Goal: Information Seeking & Learning: Learn about a topic

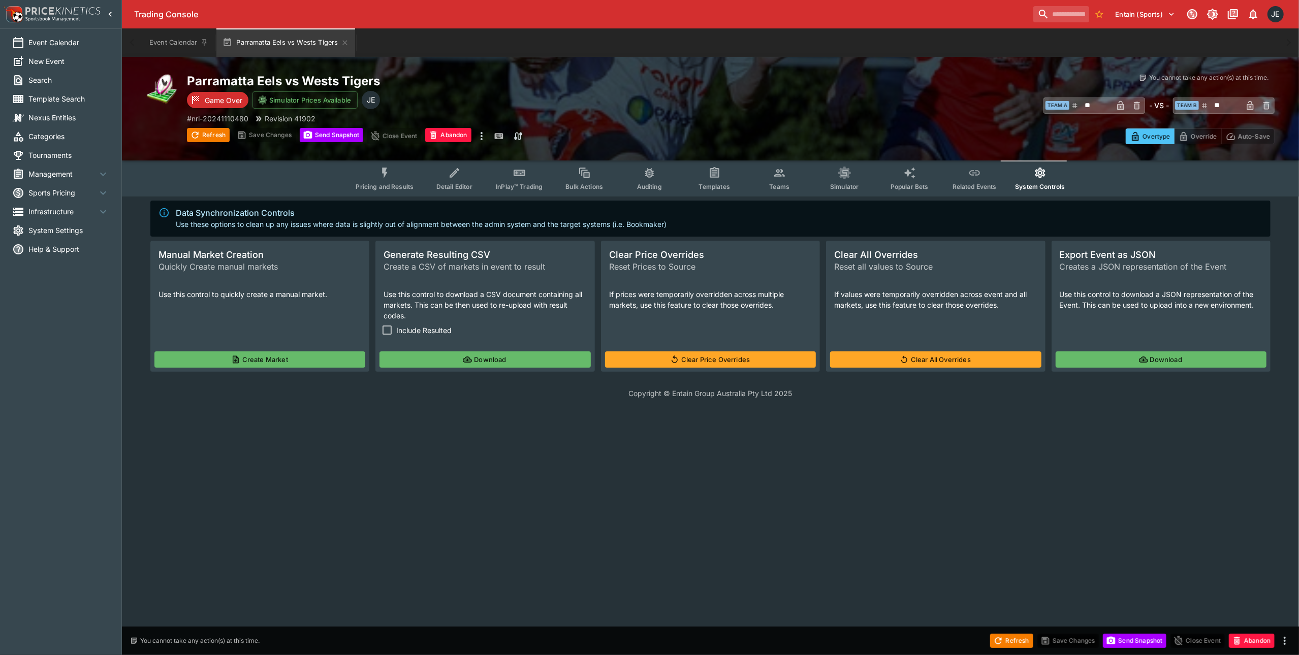
click at [60, 168] on li "Management" at bounding box center [60, 174] width 121 height 19
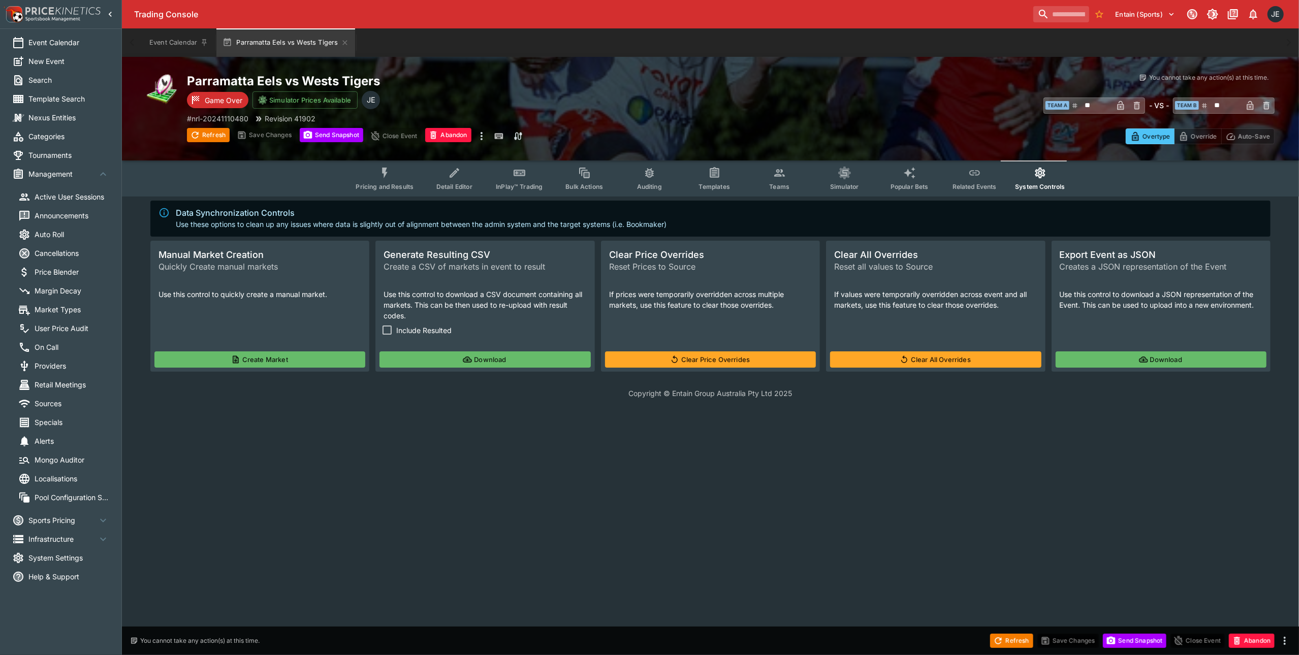
click at [49, 306] on span "Market Types" at bounding box center [72, 309] width 75 height 11
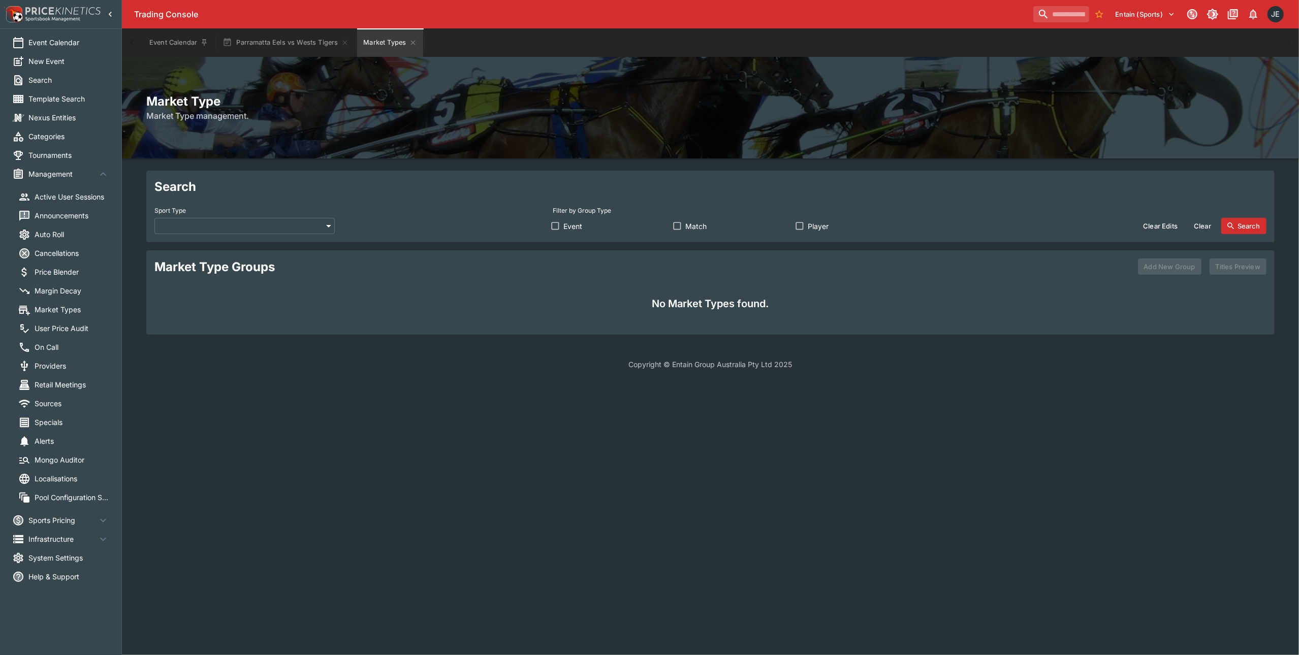
click at [227, 230] on body "Trading Console Entain (Sports) 1 JE Event Calendar New Event Search Template S…" at bounding box center [649, 191] width 1299 height 382
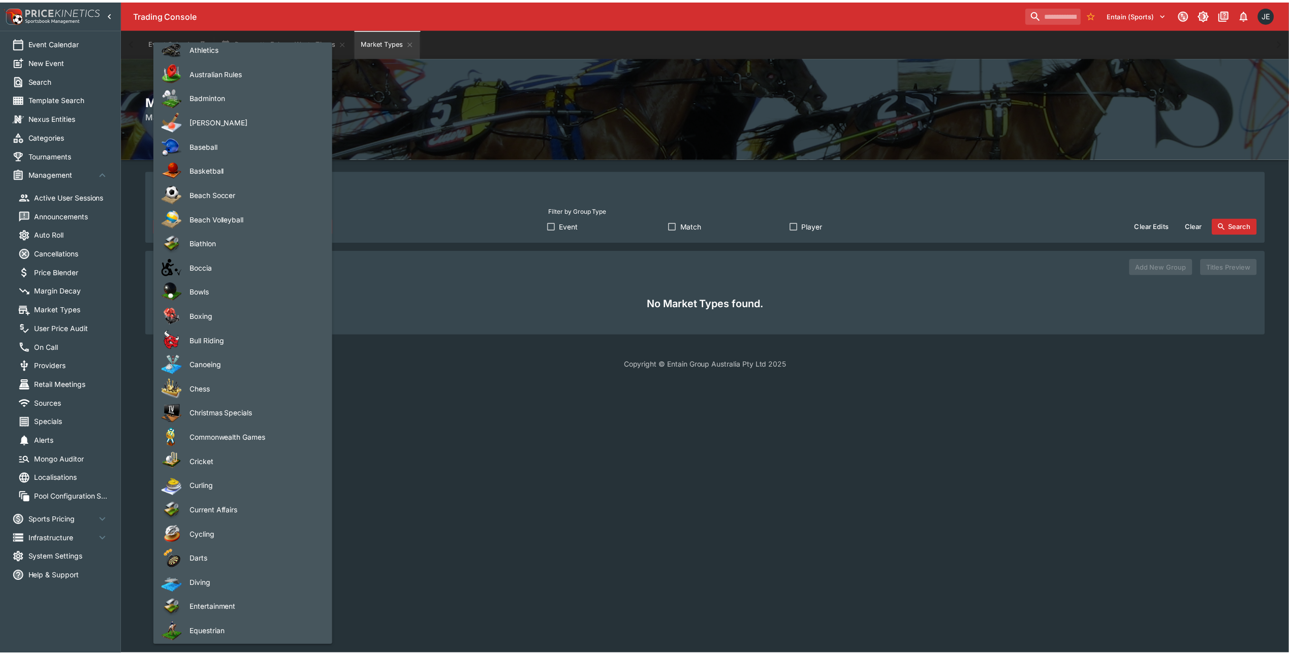
scroll to position [271, 0]
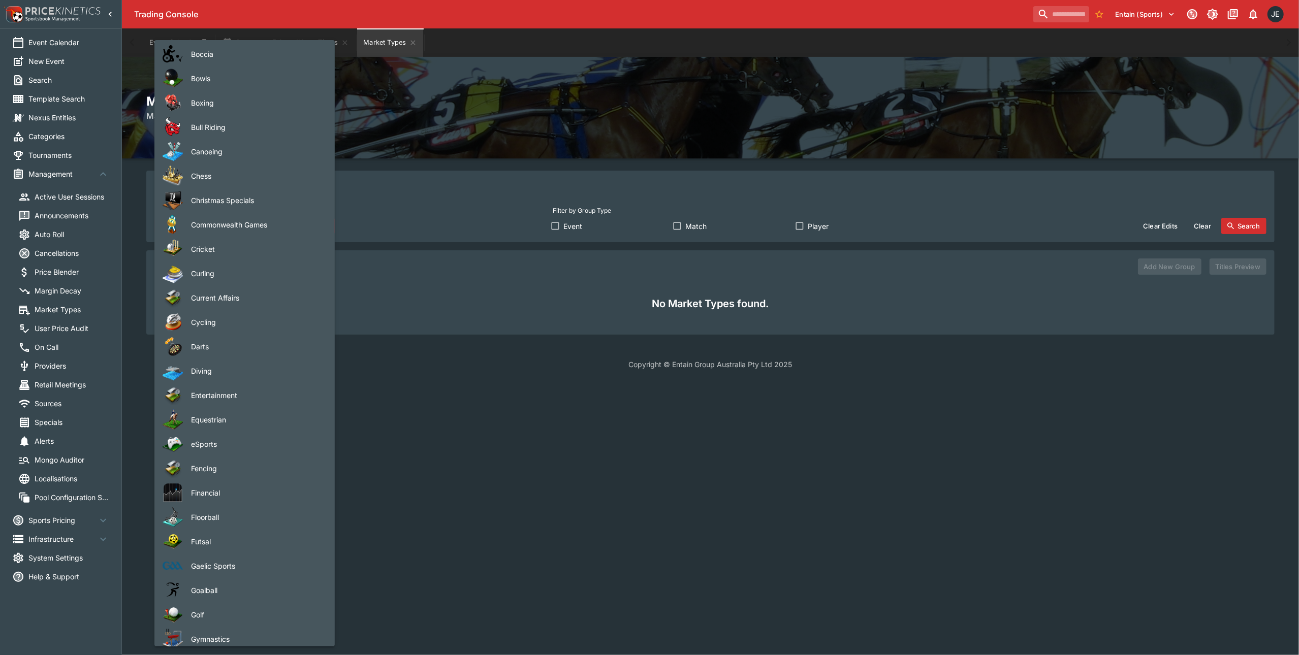
click at [225, 443] on span "eSports" at bounding box center [255, 444] width 128 height 11
type input "*******"
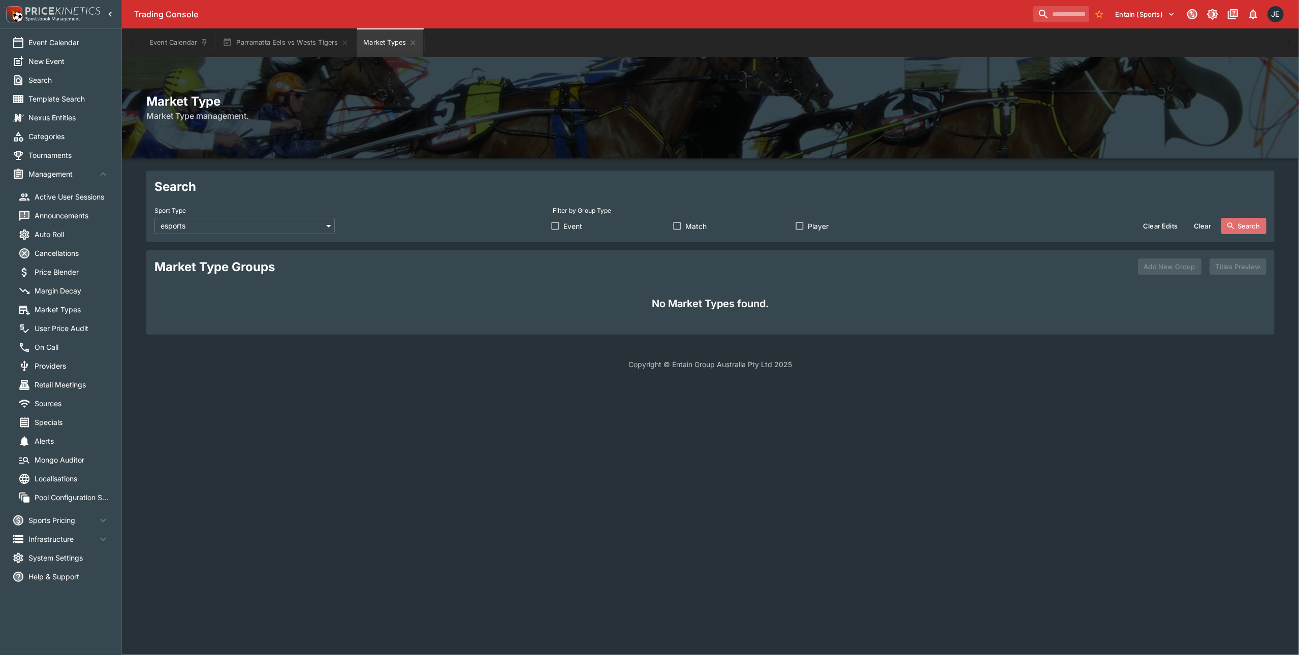
click at [1242, 231] on button "Search" at bounding box center [1243, 226] width 45 height 16
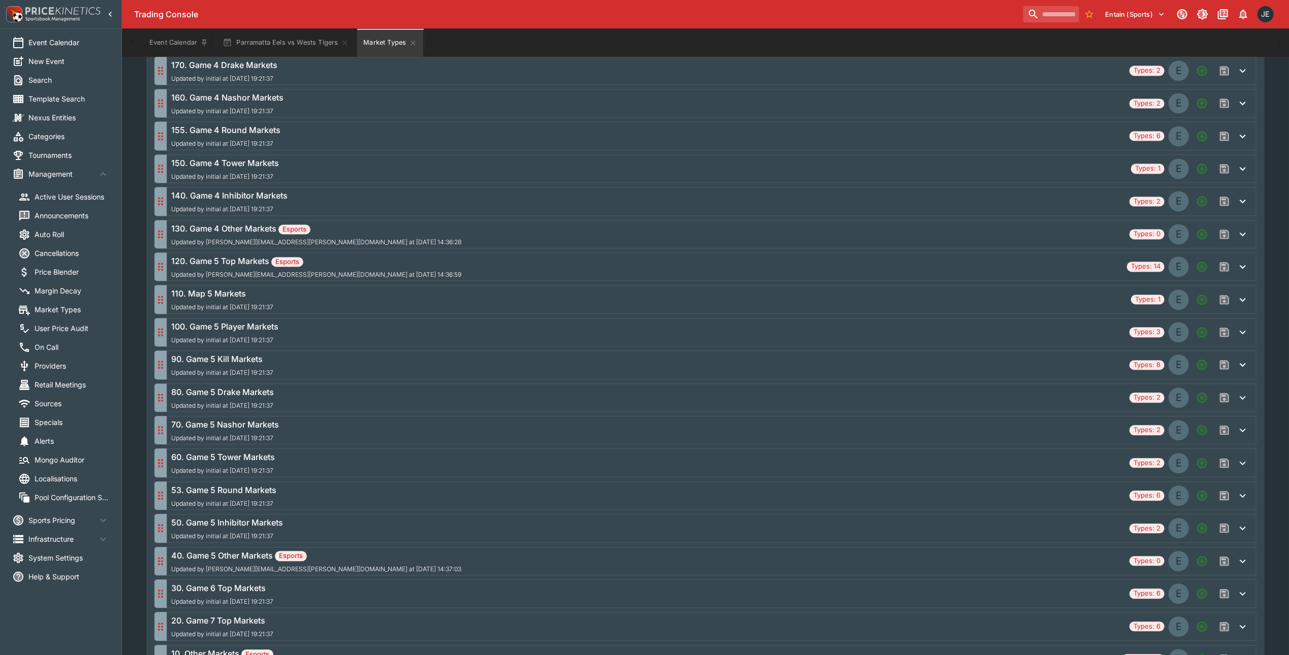
scroll to position [2374, 0]
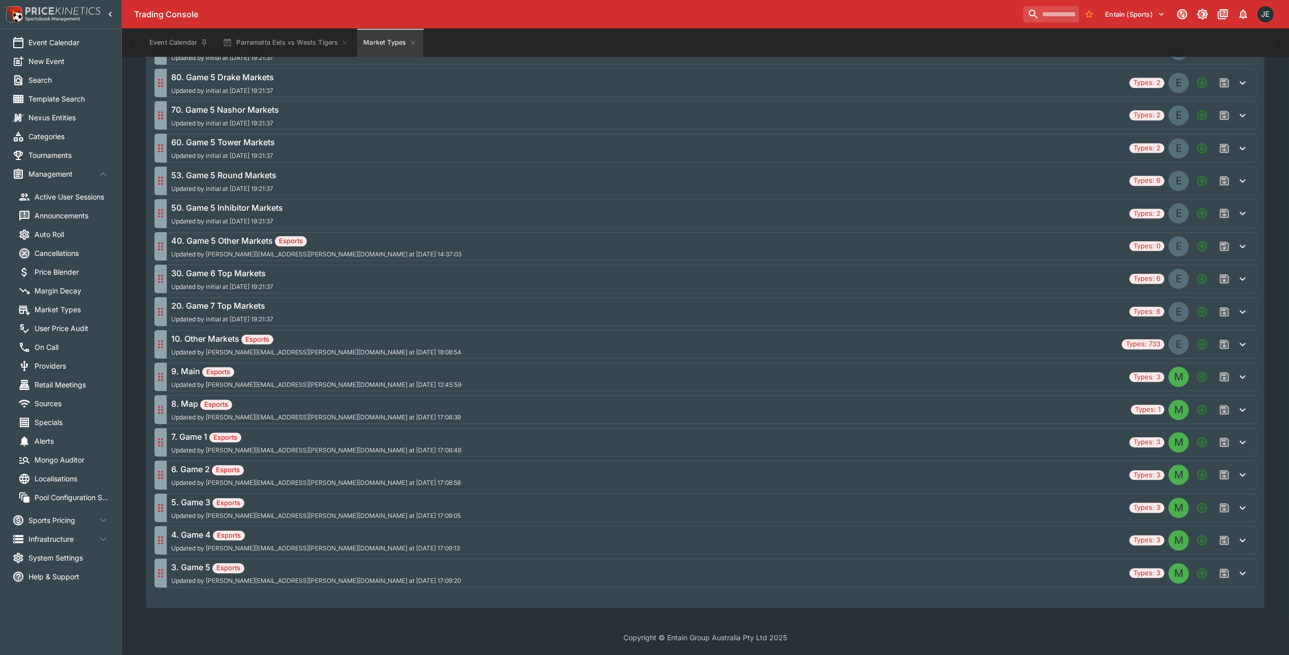
click at [360, 376] on div "9. Main Esports Updated by [PERSON_NAME][EMAIL_ADDRESS][PERSON_NAME][DOMAIN_NAM…" at bounding box center [648, 376] width 954 height 23
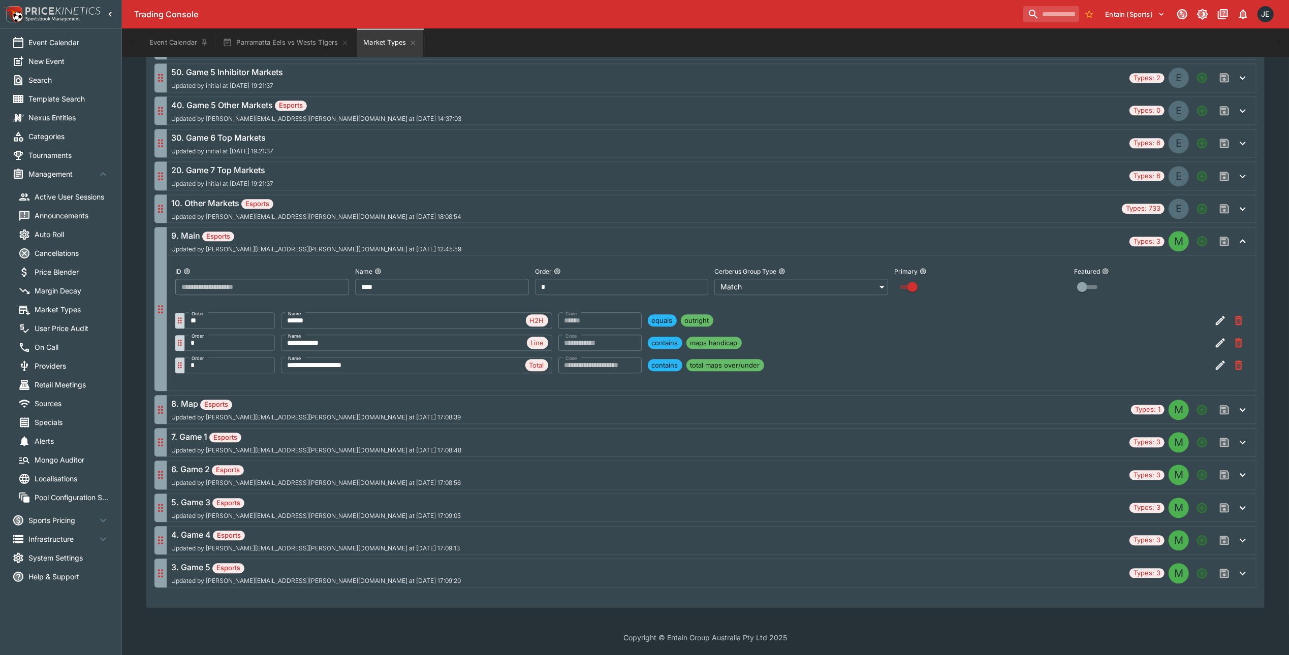
scroll to position [2511, 0]
click at [285, 442] on div "7. Game 1 Esports Updated by [PERSON_NAME][EMAIL_ADDRESS][PERSON_NAME][DOMAIN_N…" at bounding box center [316, 442] width 290 height 23
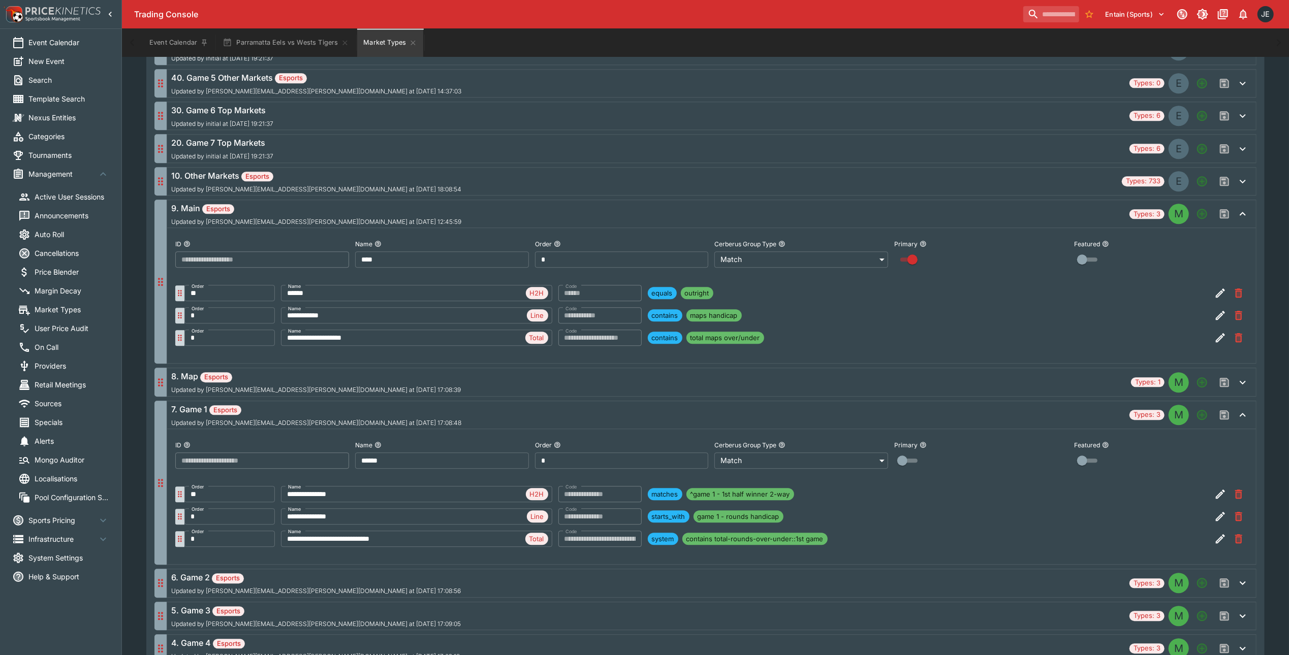
scroll to position [2578, 0]
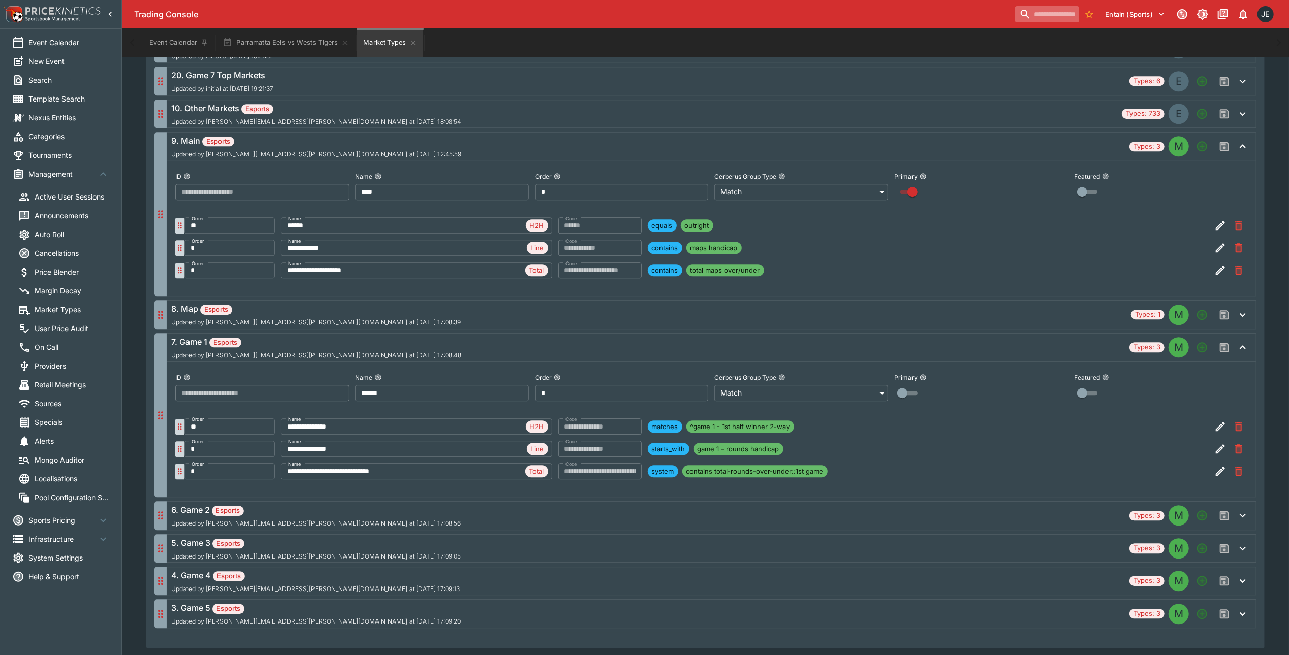
click at [1048, 19] on input "search" at bounding box center [1047, 14] width 64 height 16
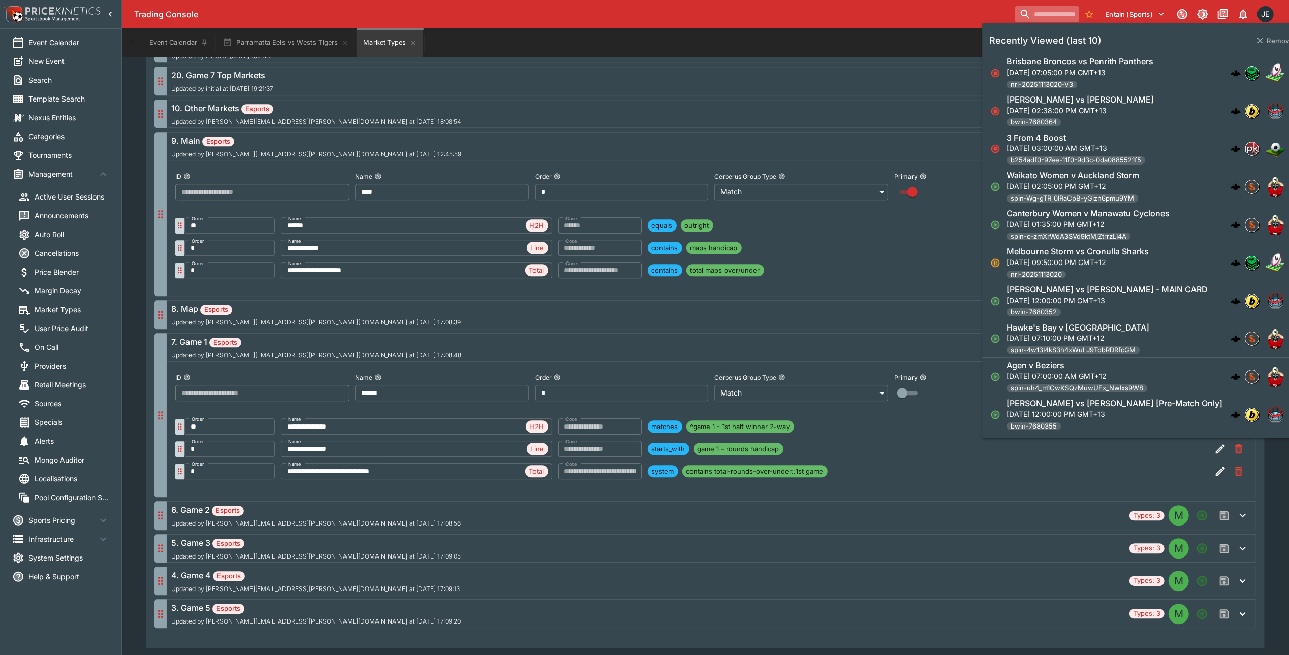
paste input "**********"
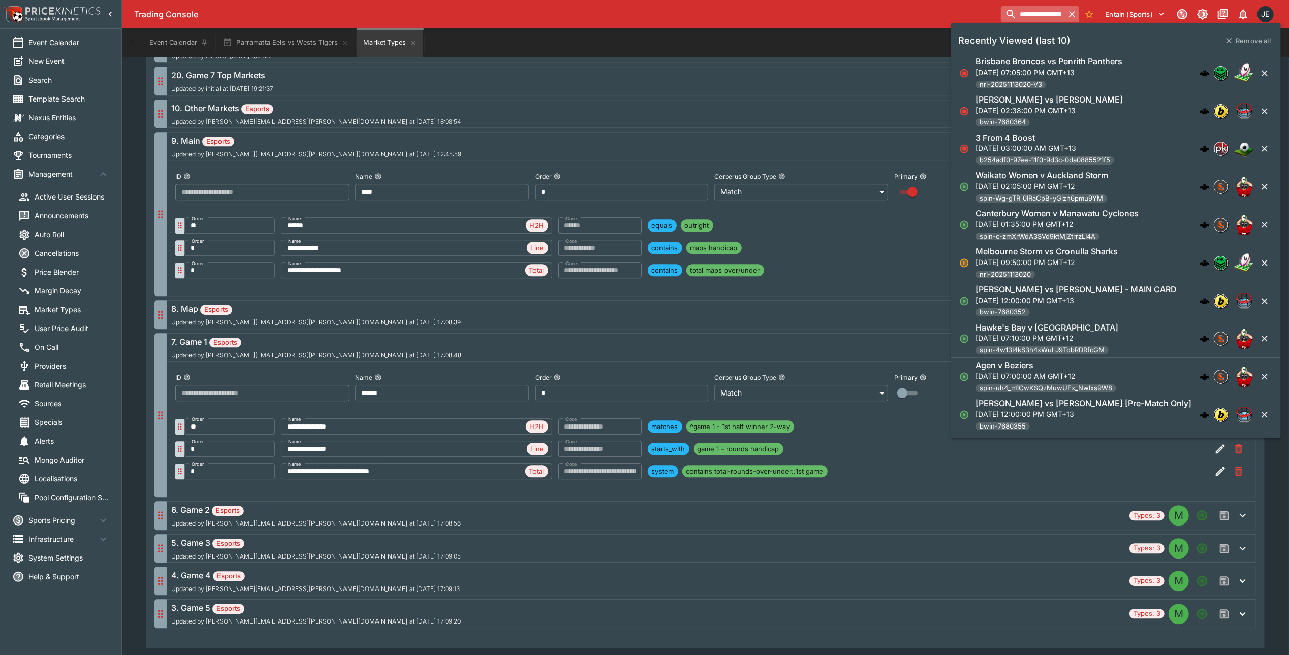
scroll to position [0, 58]
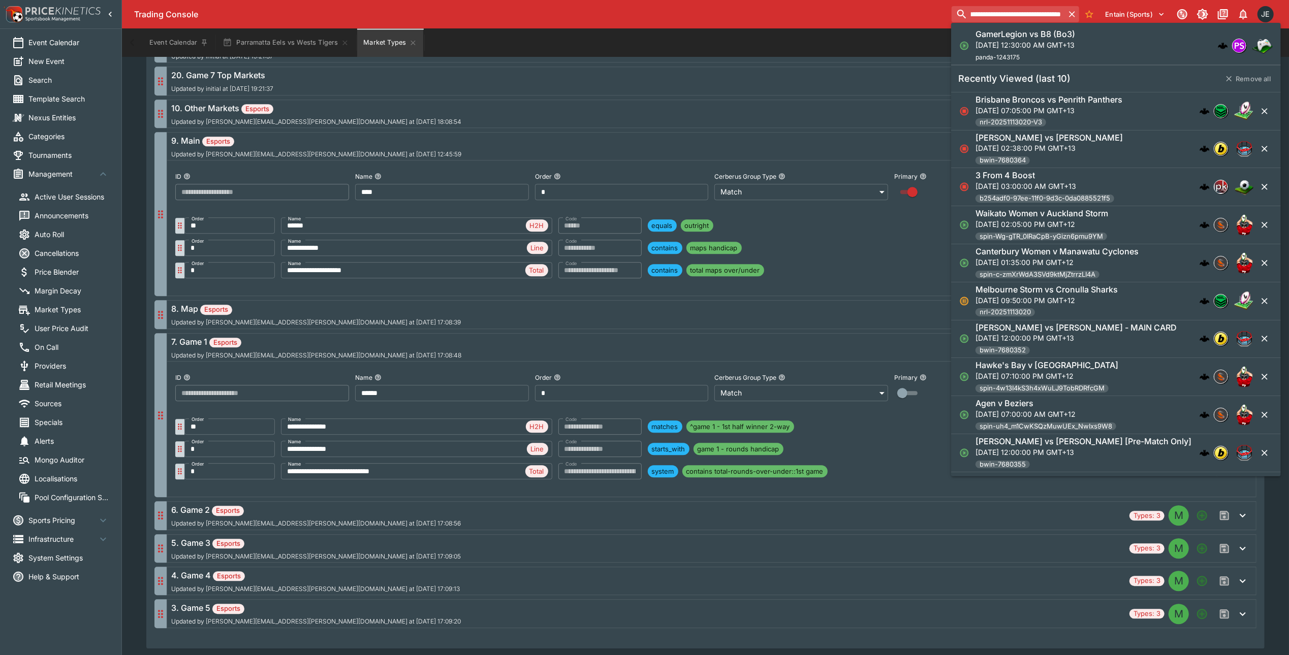
type input "**********"
click at [1028, 45] on p "[DATE] 12:30:00 AM GMT+13" at bounding box center [1026, 44] width 100 height 11
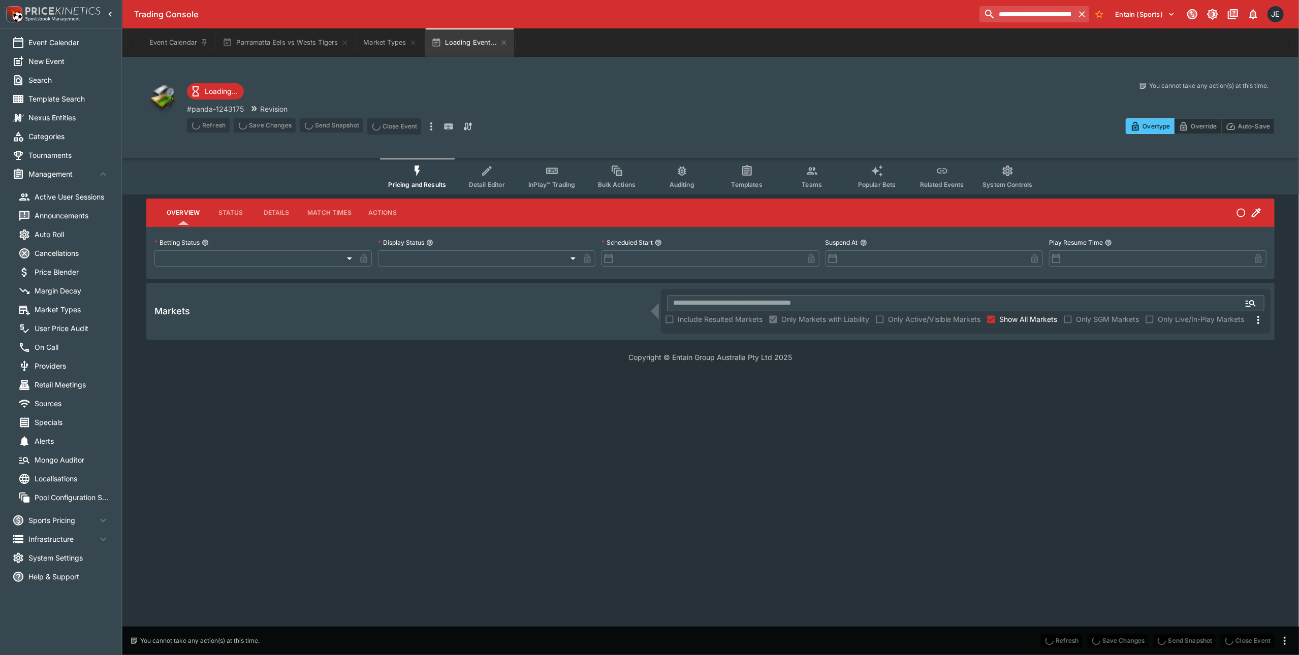
type input "**********"
type input "*******"
type input "**********"
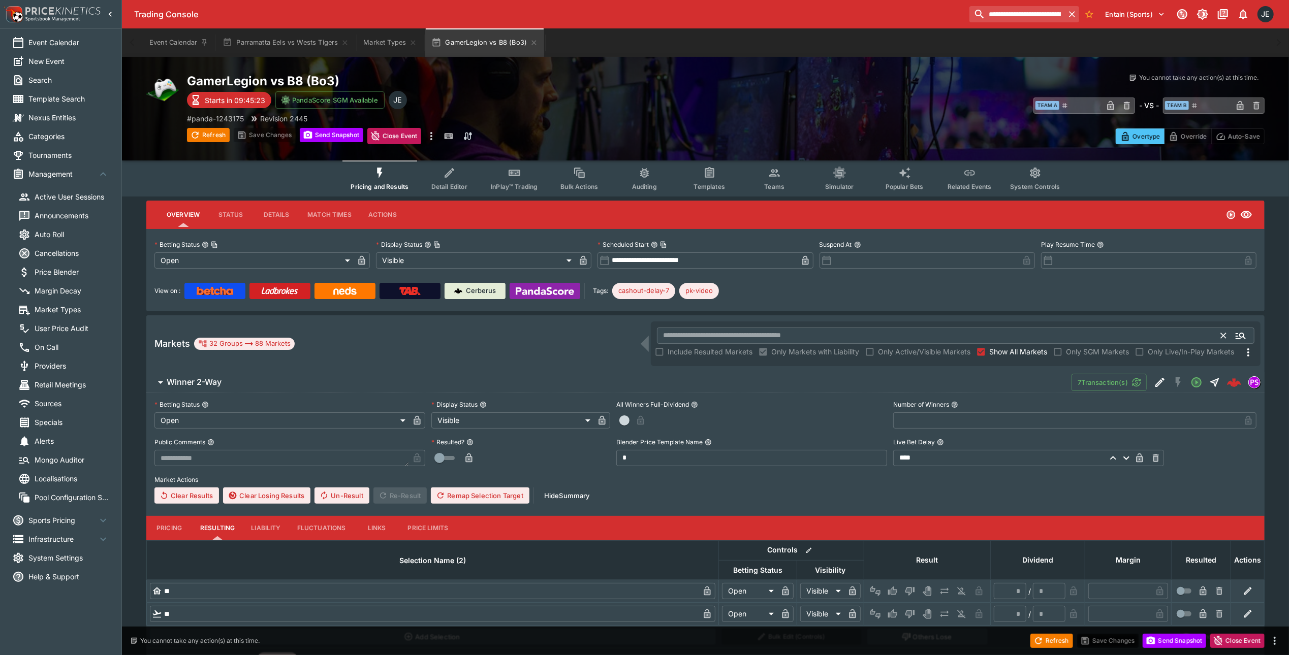
click at [686, 334] on input "text" at bounding box center [939, 336] width 565 height 16
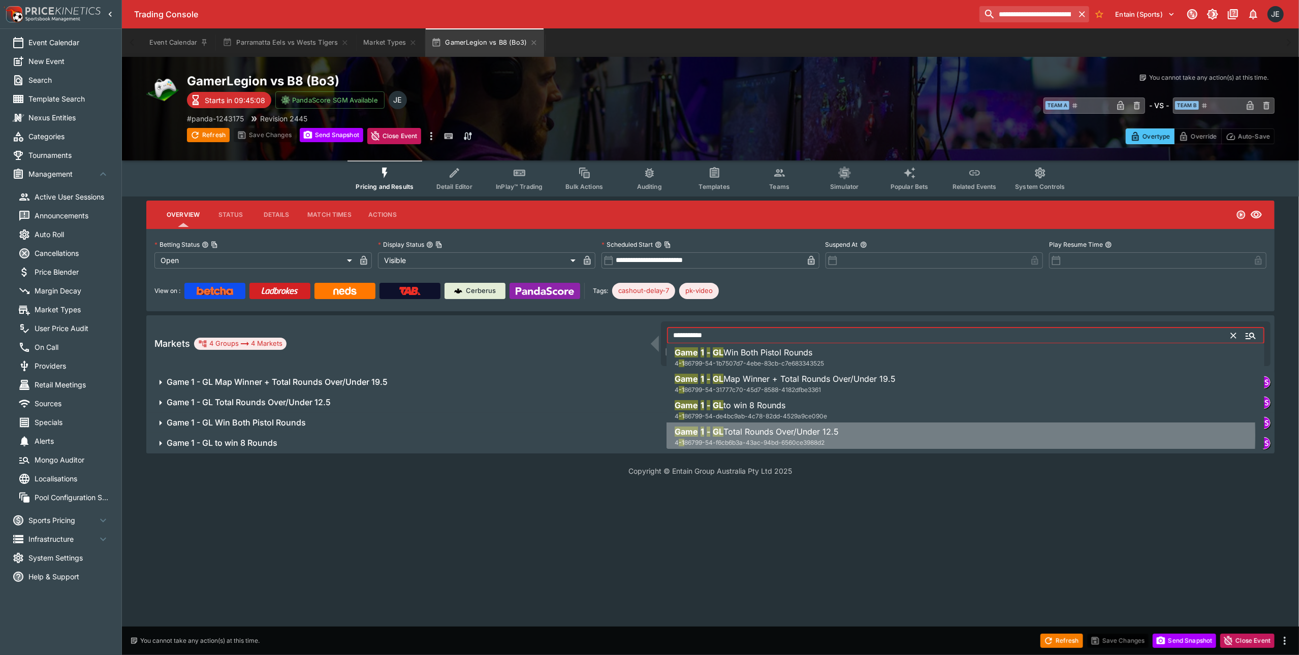
click at [838, 435] on span "Total Rounds Over/Under 12.5" at bounding box center [781, 432] width 115 height 10
type input "**********"
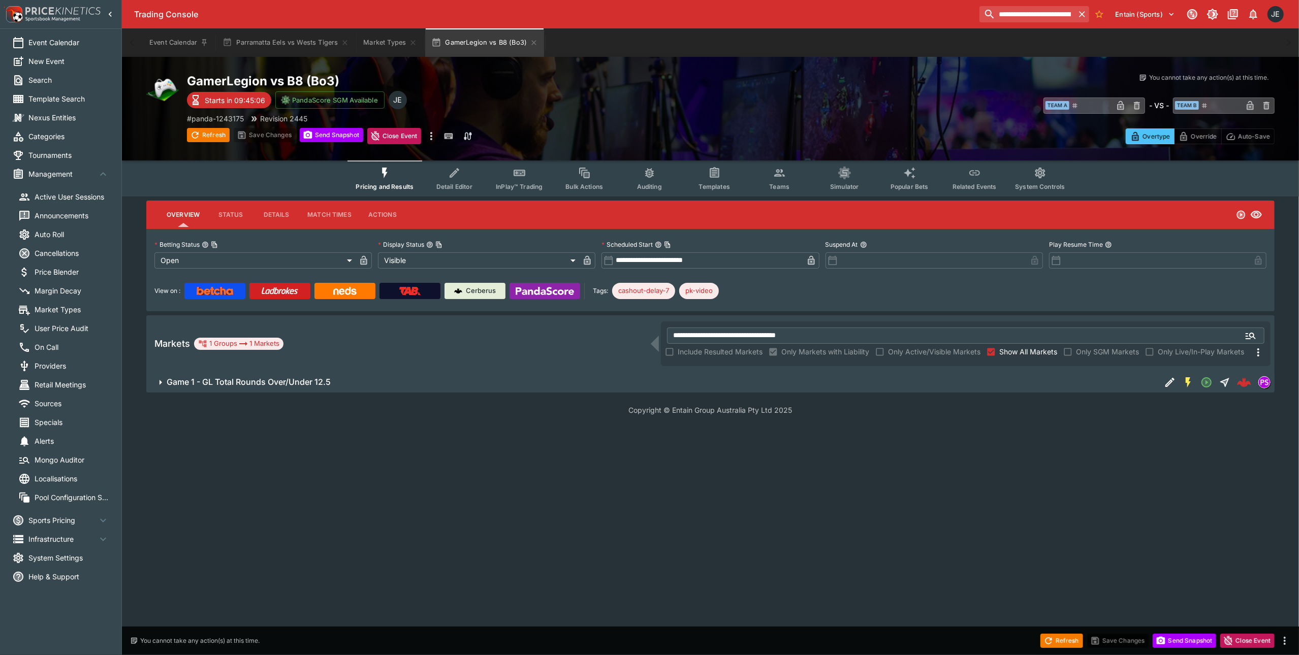
click at [1169, 385] on icon "Edit Detail" at bounding box center [1170, 383] width 12 height 12
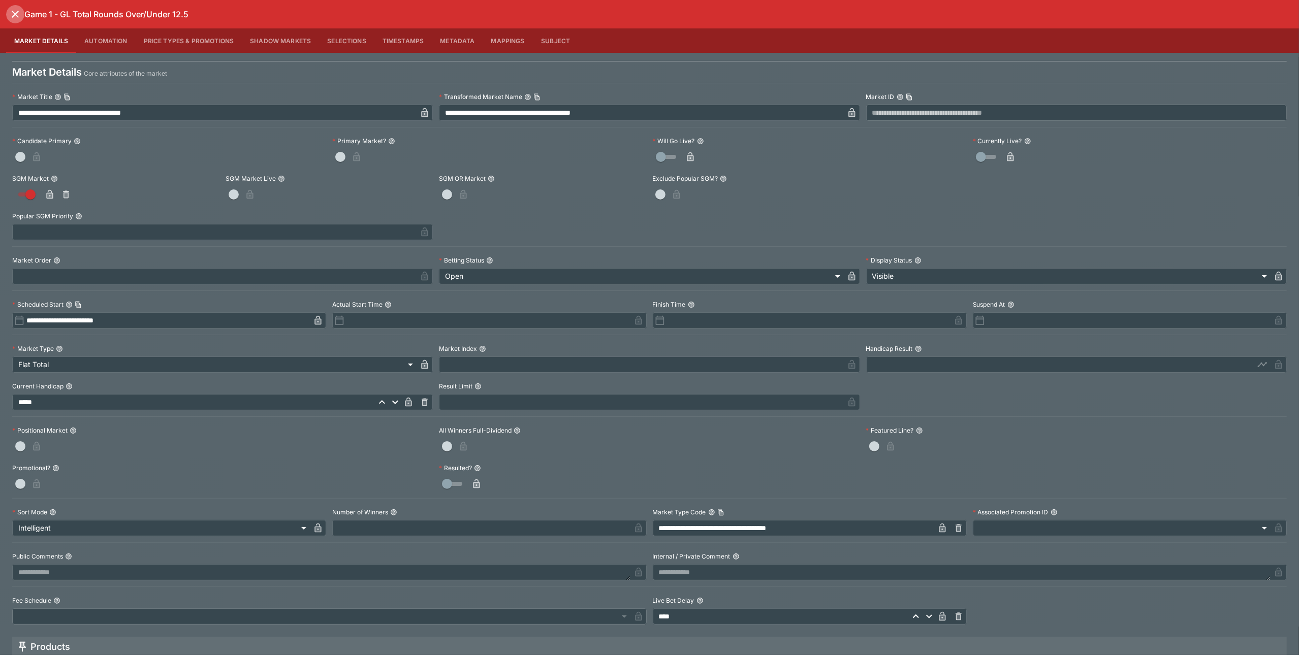
click at [16, 15] on icon "close" at bounding box center [15, 14] width 7 height 7
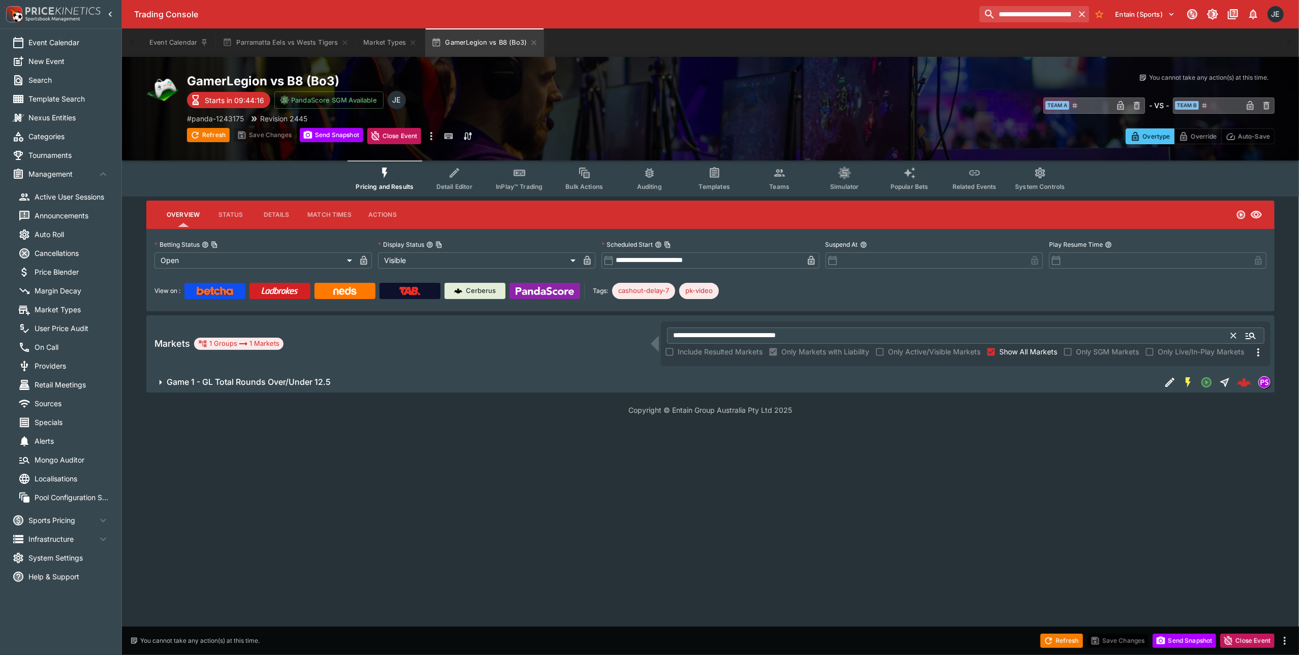
click at [824, 330] on input "**********" at bounding box center [949, 336] width 565 height 16
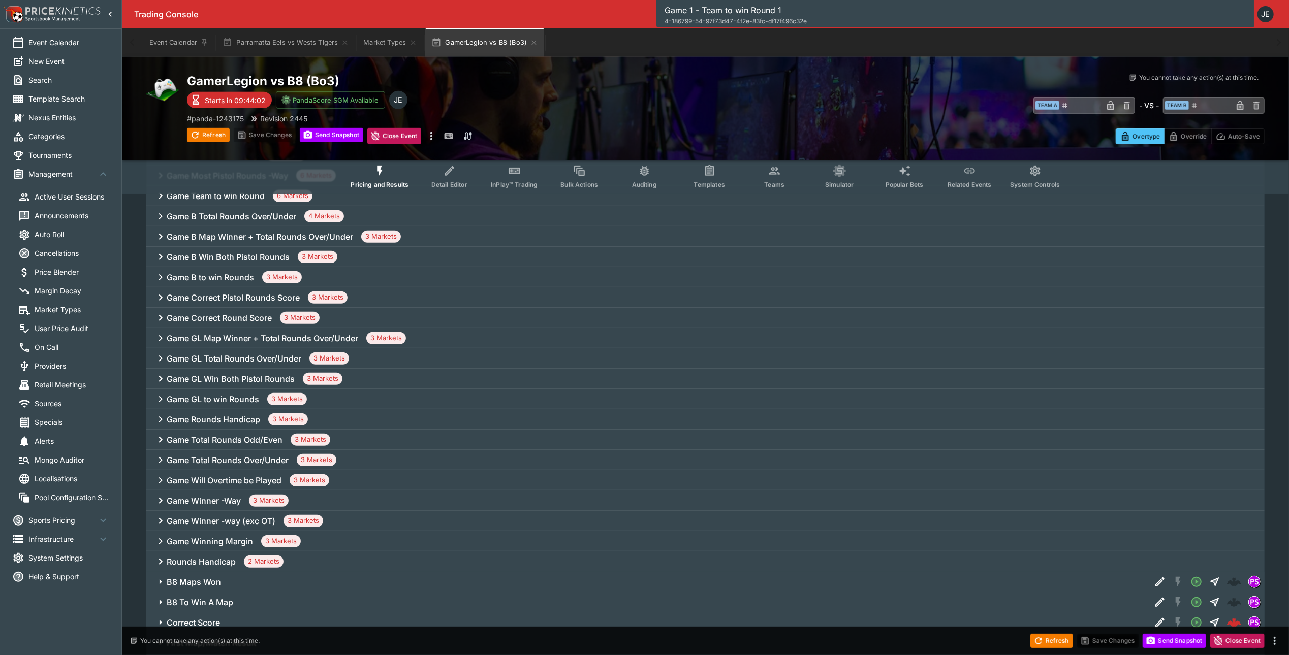
scroll to position [610, 0]
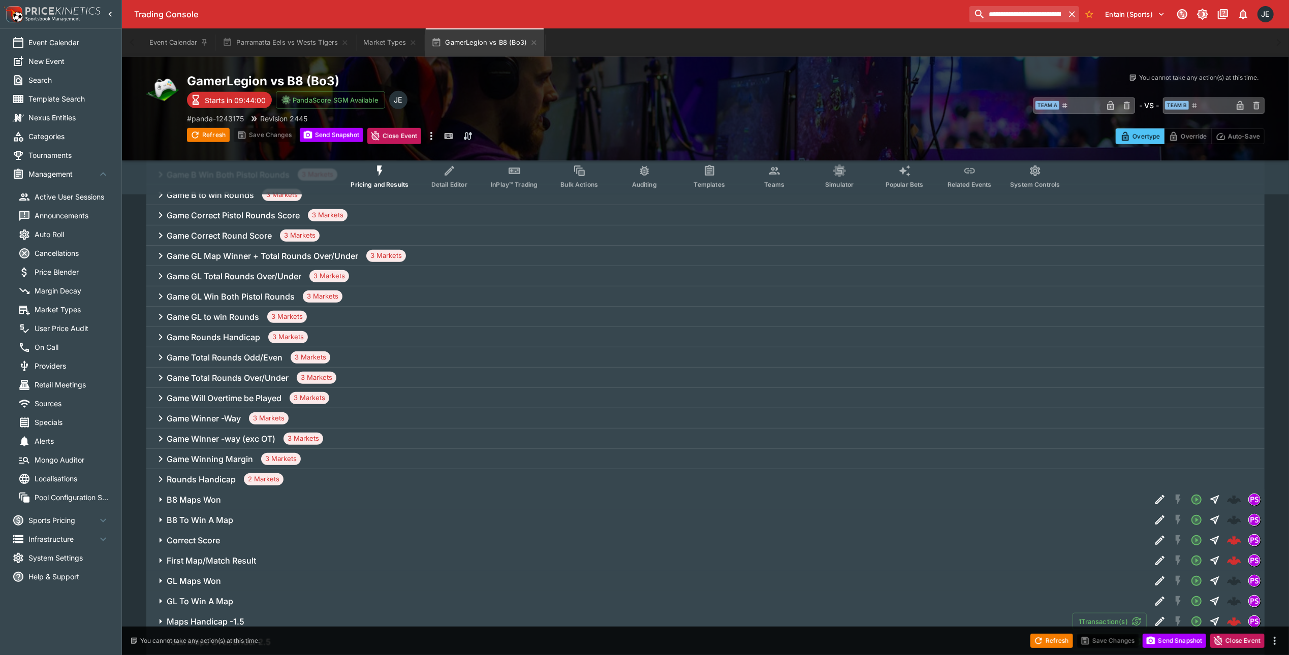
click at [212, 335] on h6 "Game Rounds Handicap" at bounding box center [213, 337] width 93 height 11
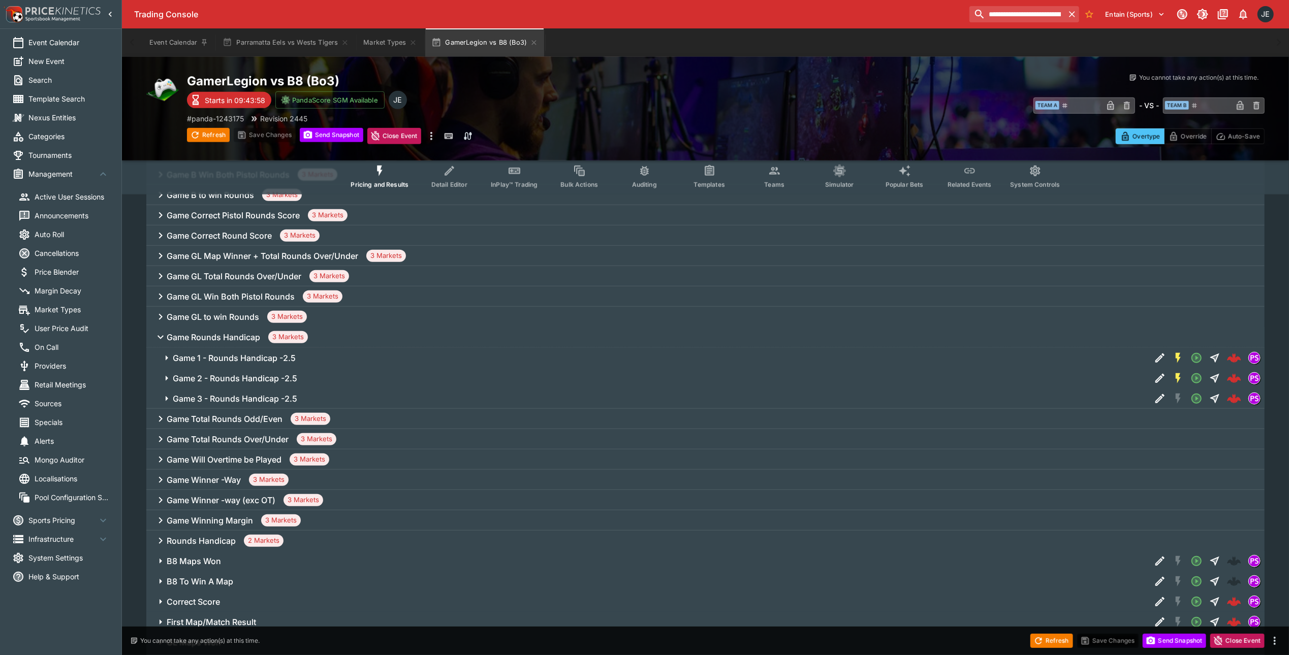
click at [218, 355] on h6 "Game 1 - Rounds Handicap -2.5" at bounding box center [234, 358] width 123 height 11
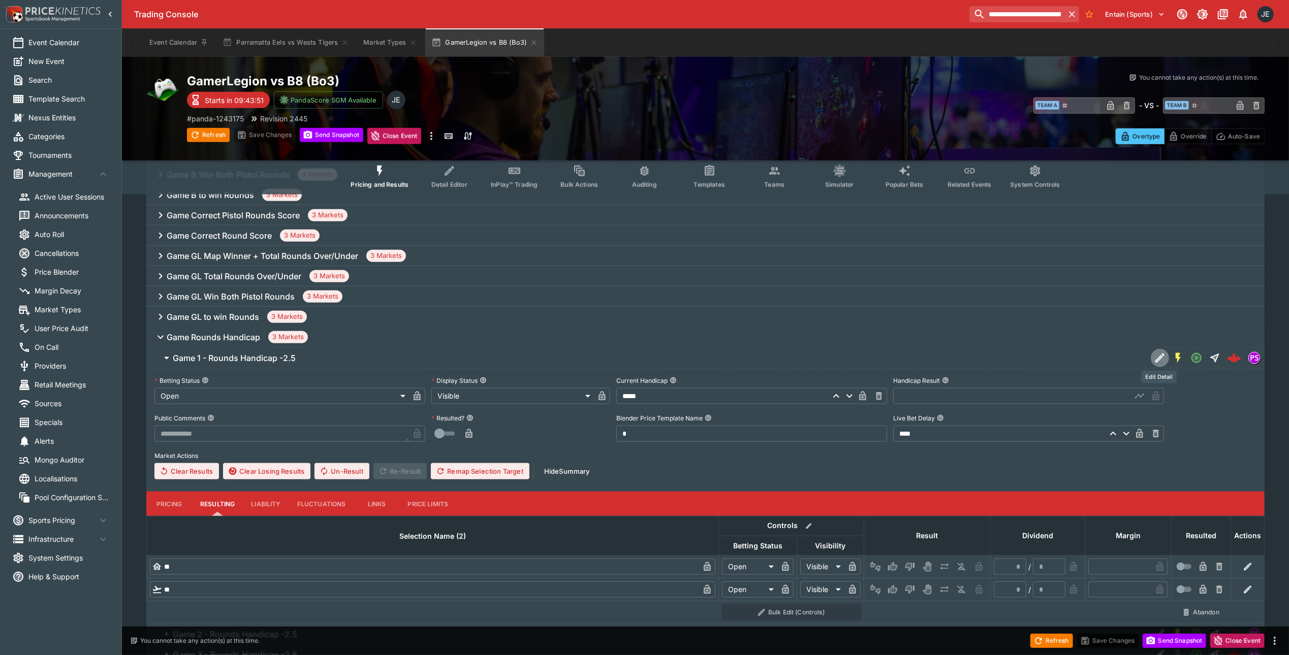
click at [1159, 356] on icon "Edit Detail" at bounding box center [1159, 358] width 9 height 9
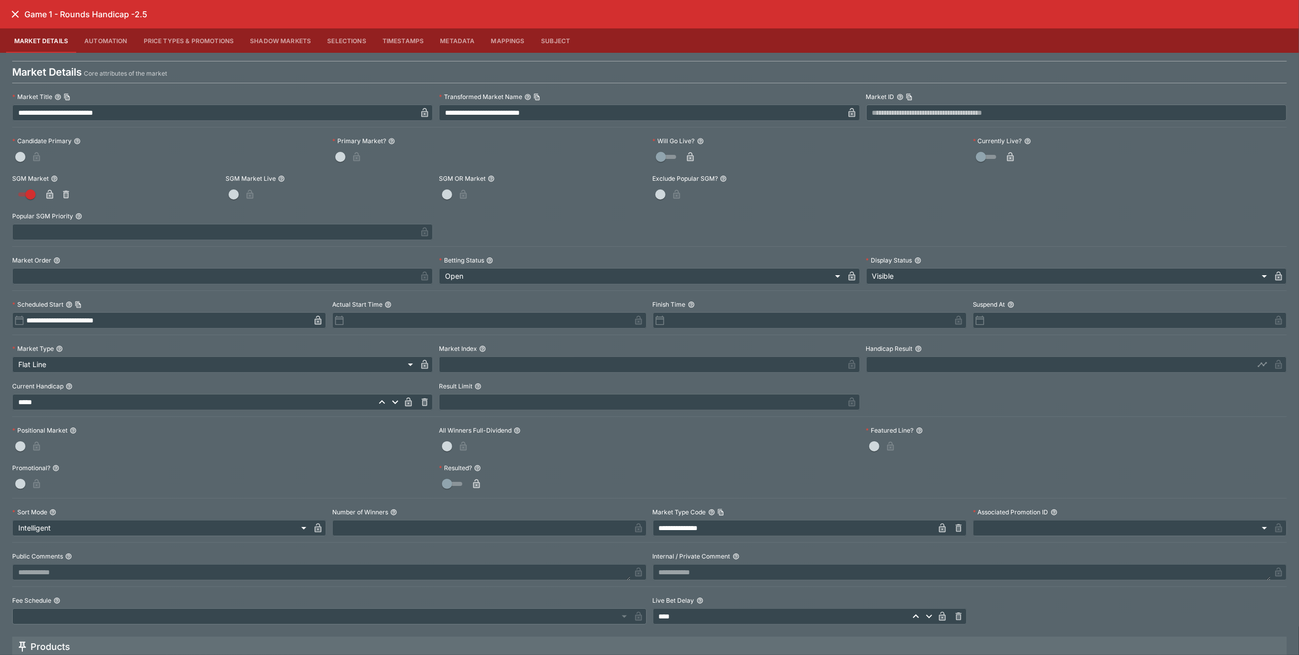
click at [16, 17] on icon "close" at bounding box center [15, 14] width 12 height 12
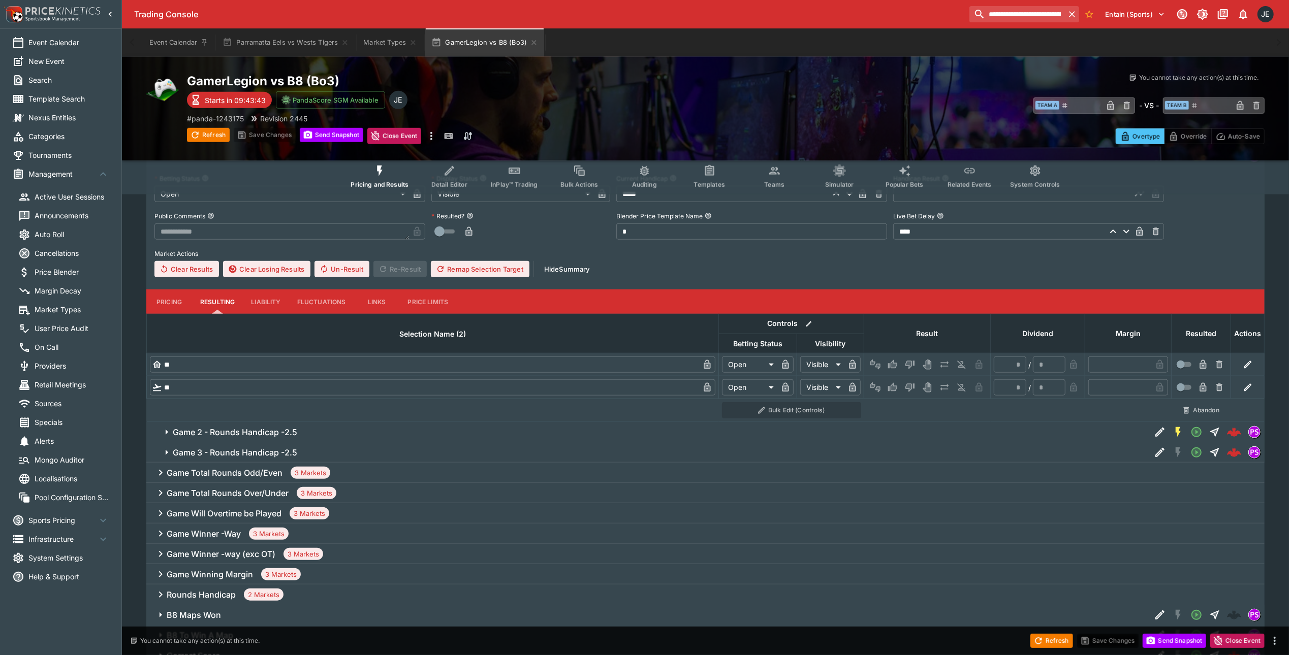
scroll to position [813, 0]
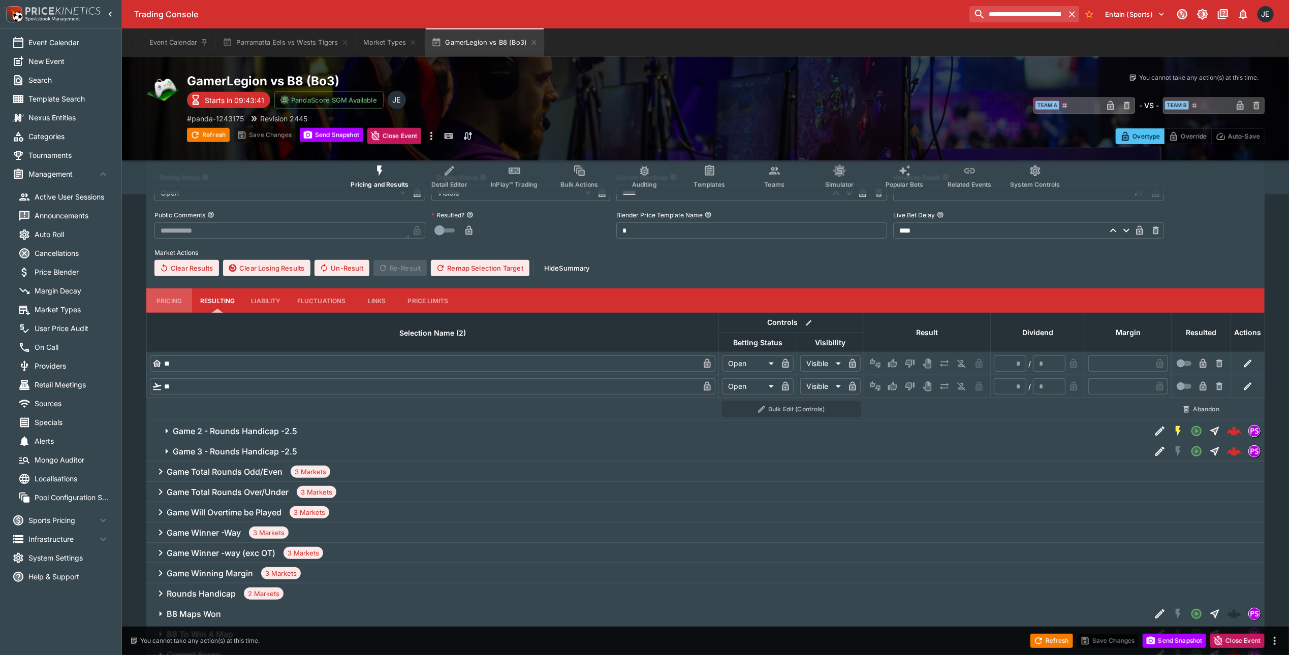
click at [168, 301] on button "Pricing" at bounding box center [169, 301] width 46 height 24
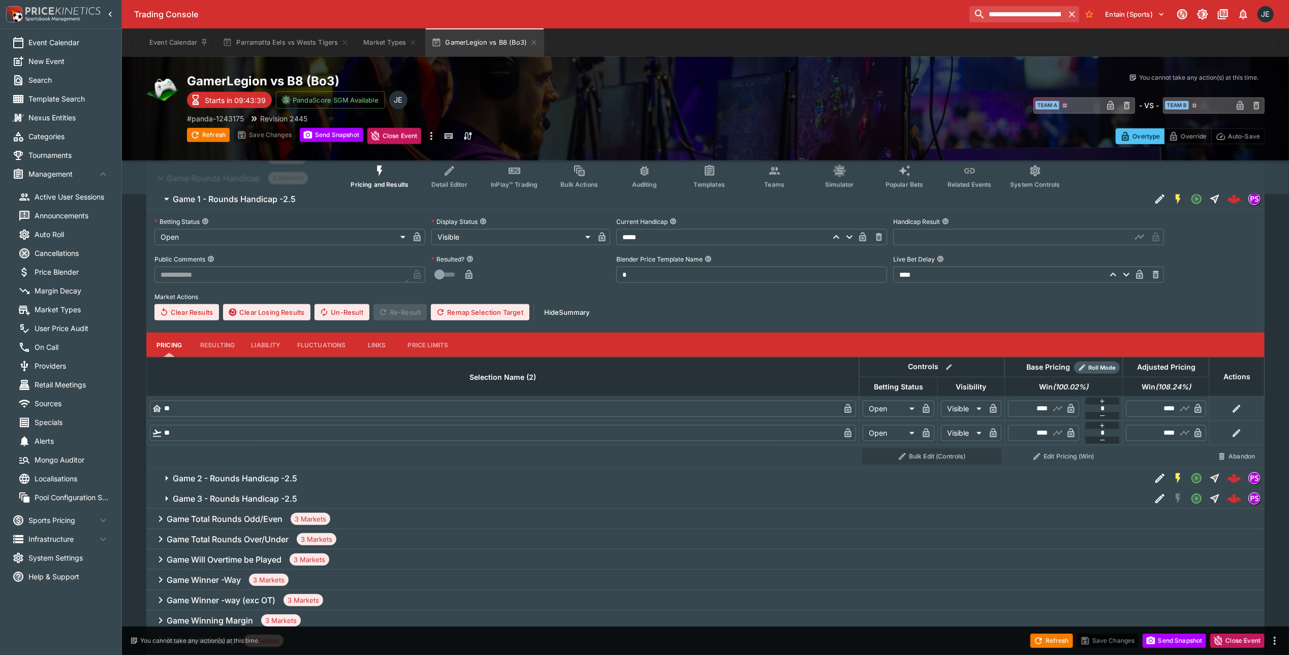
scroll to position [745, 0]
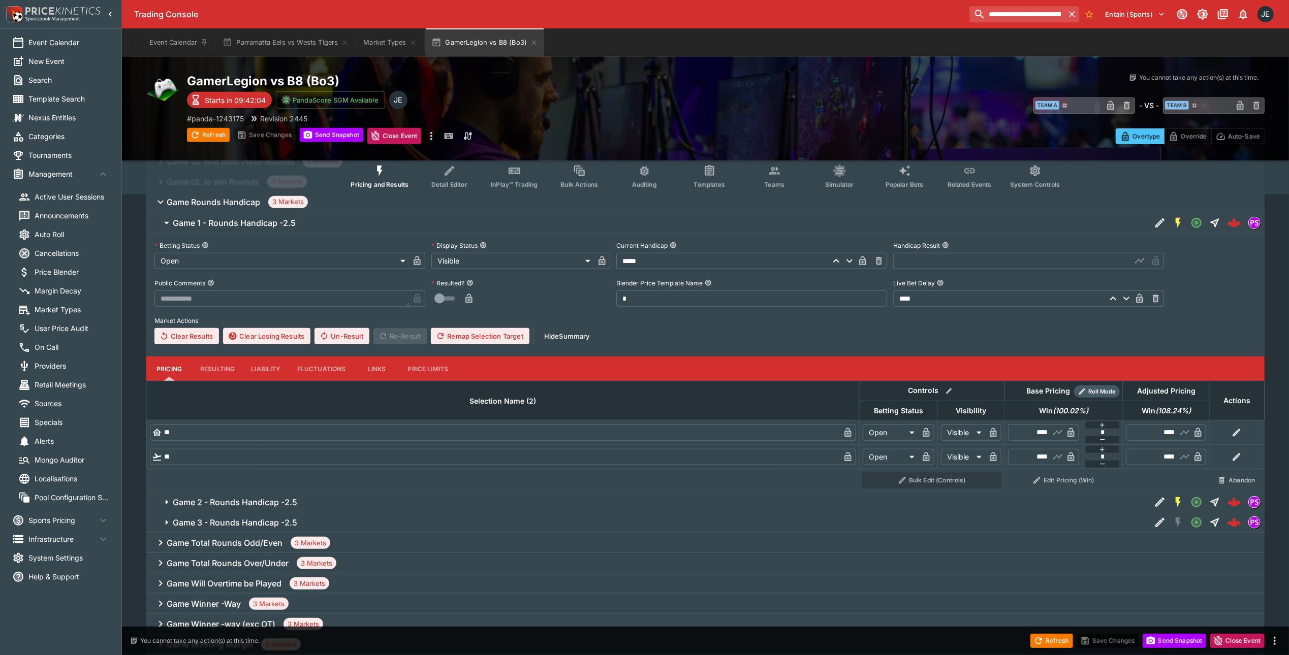
click at [324, 505] on span "Game 2 - Rounds Handicap -2.5" at bounding box center [658, 502] width 970 height 11
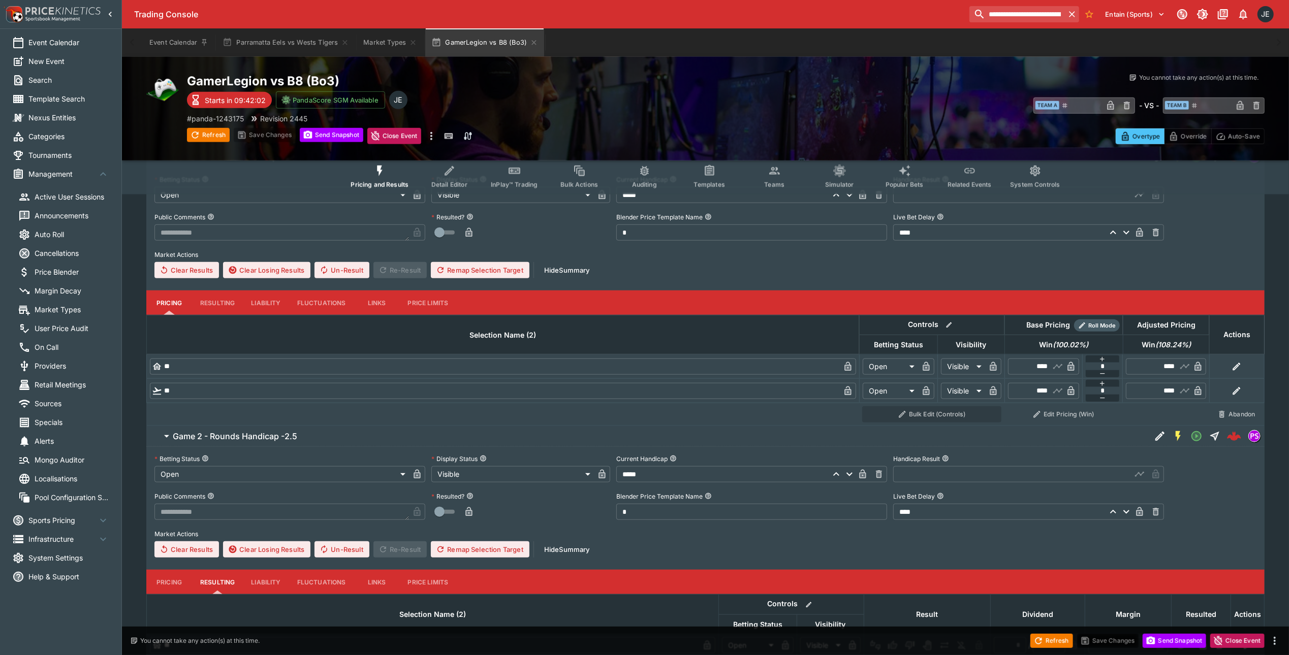
scroll to position [813, 0]
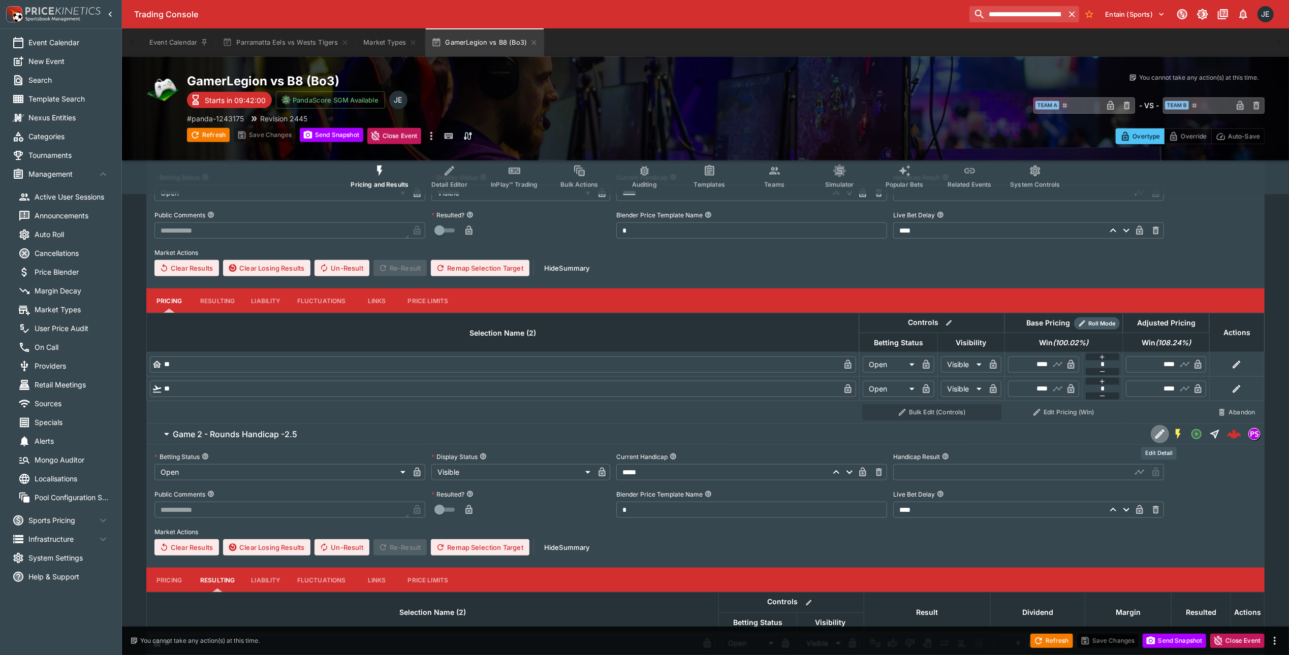
click at [1154, 434] on icon "Edit Detail" at bounding box center [1160, 434] width 12 height 12
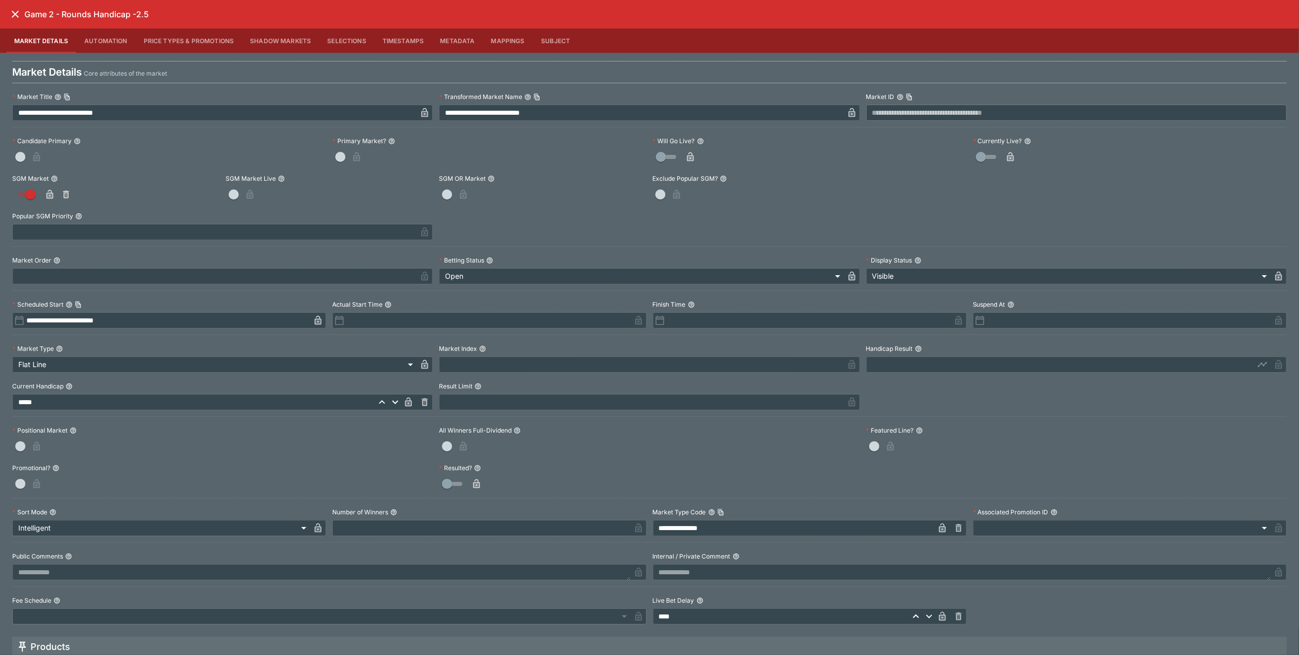
click at [15, 14] on icon "close" at bounding box center [15, 14] width 7 height 7
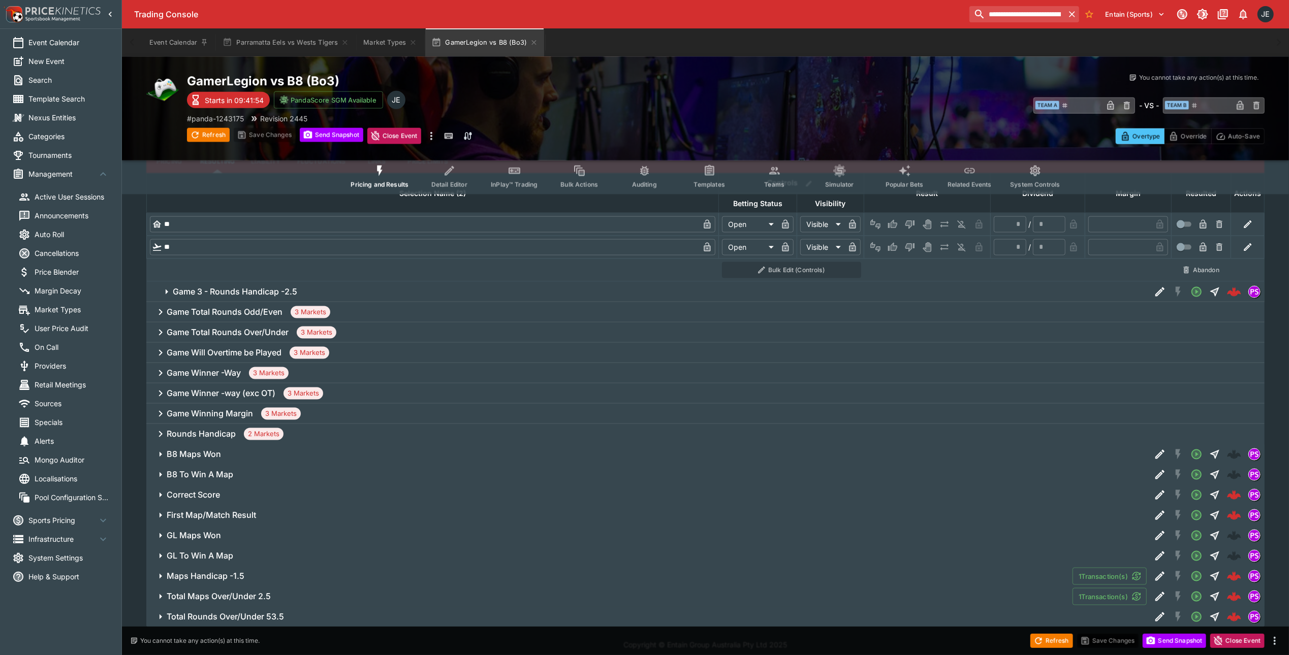
scroll to position [1240, 0]
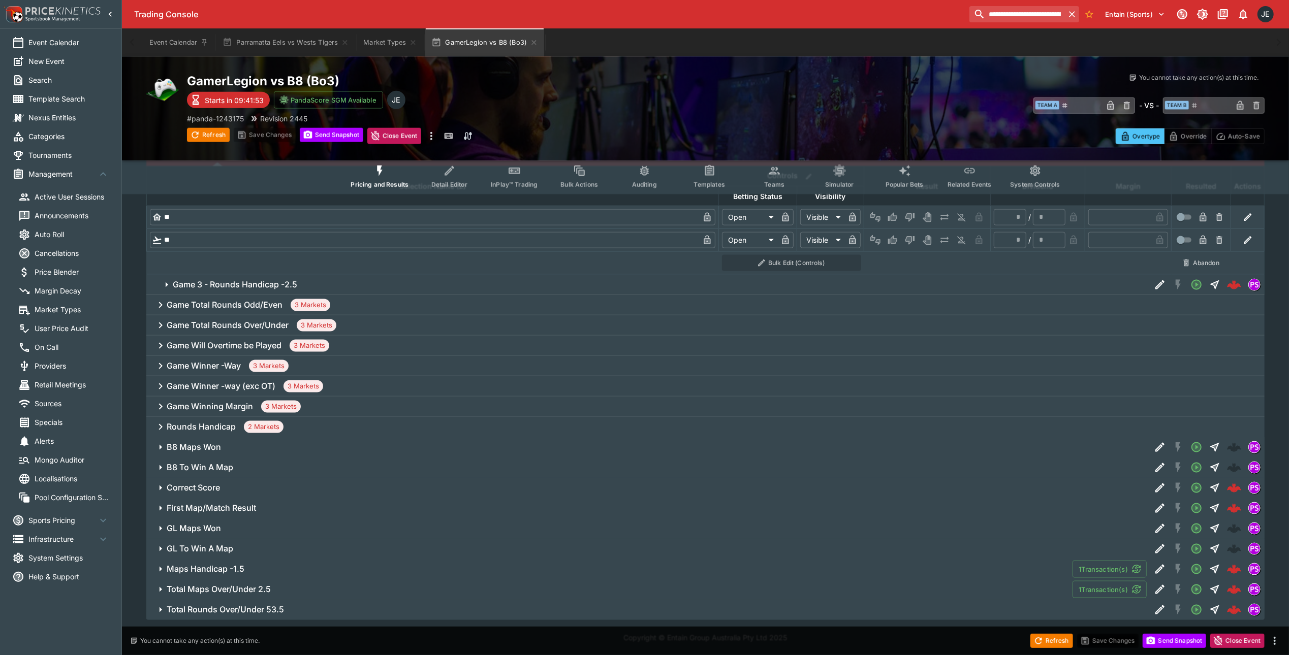
click at [214, 427] on h6 "Rounds Handicap" at bounding box center [201, 427] width 69 height 11
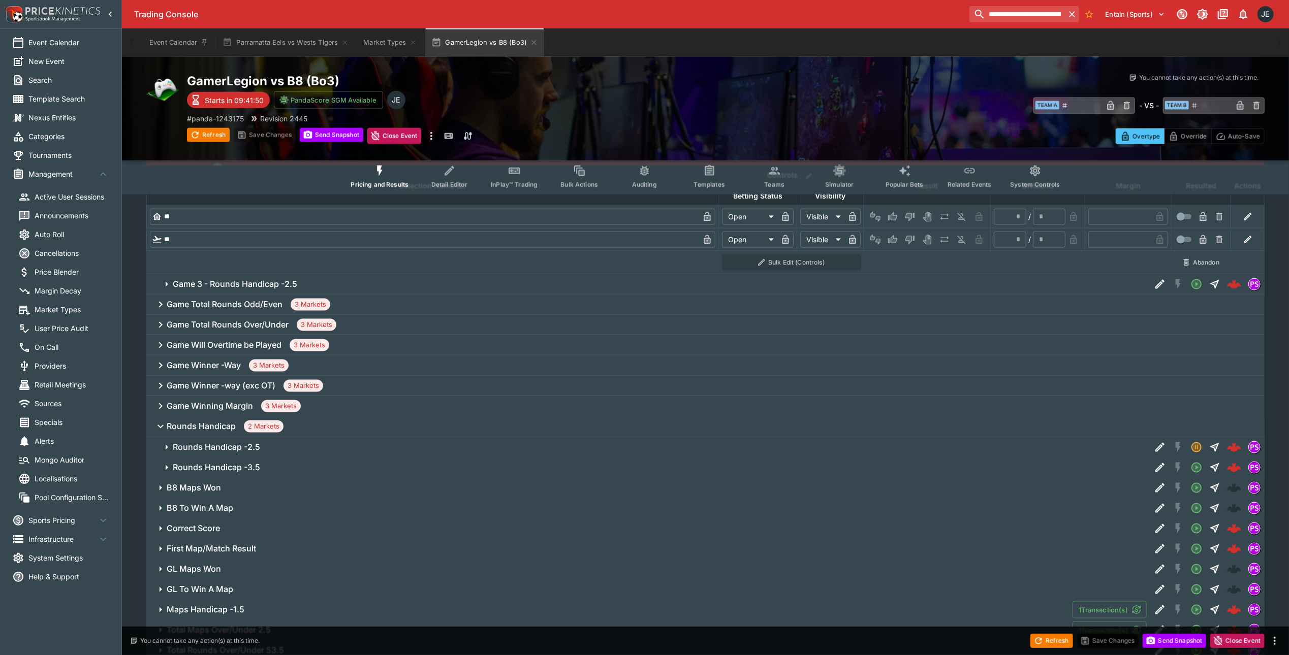
click at [1151, 452] on div "Rounds Handicap -2.5" at bounding box center [705, 447] width 1118 height 20
click at [1154, 451] on icon "Edit Detail" at bounding box center [1160, 448] width 12 height 12
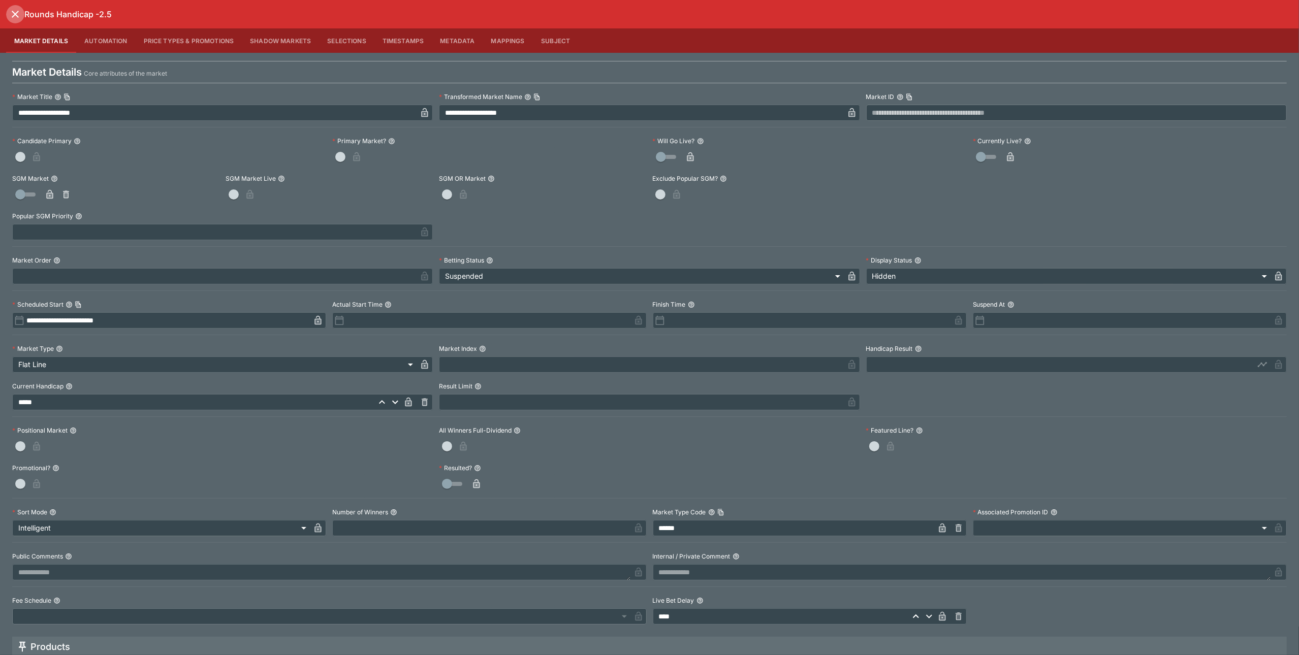
click at [15, 19] on icon "close" at bounding box center [15, 14] width 12 height 12
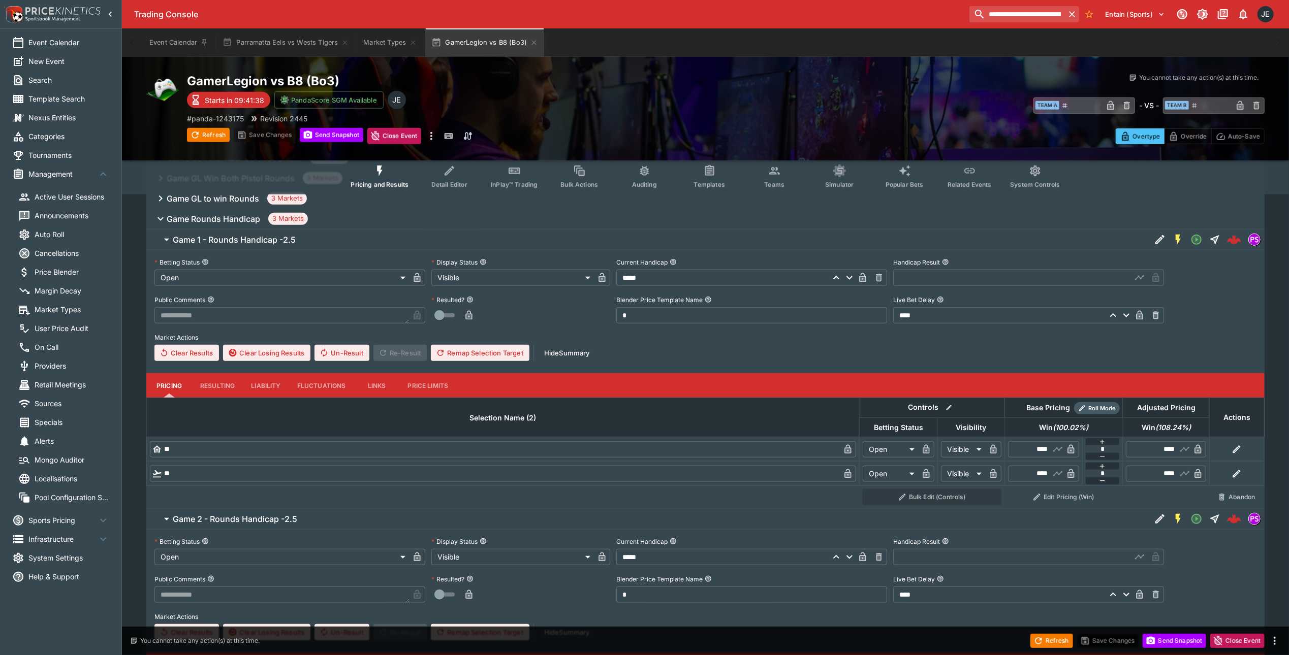
scroll to position [604, 0]
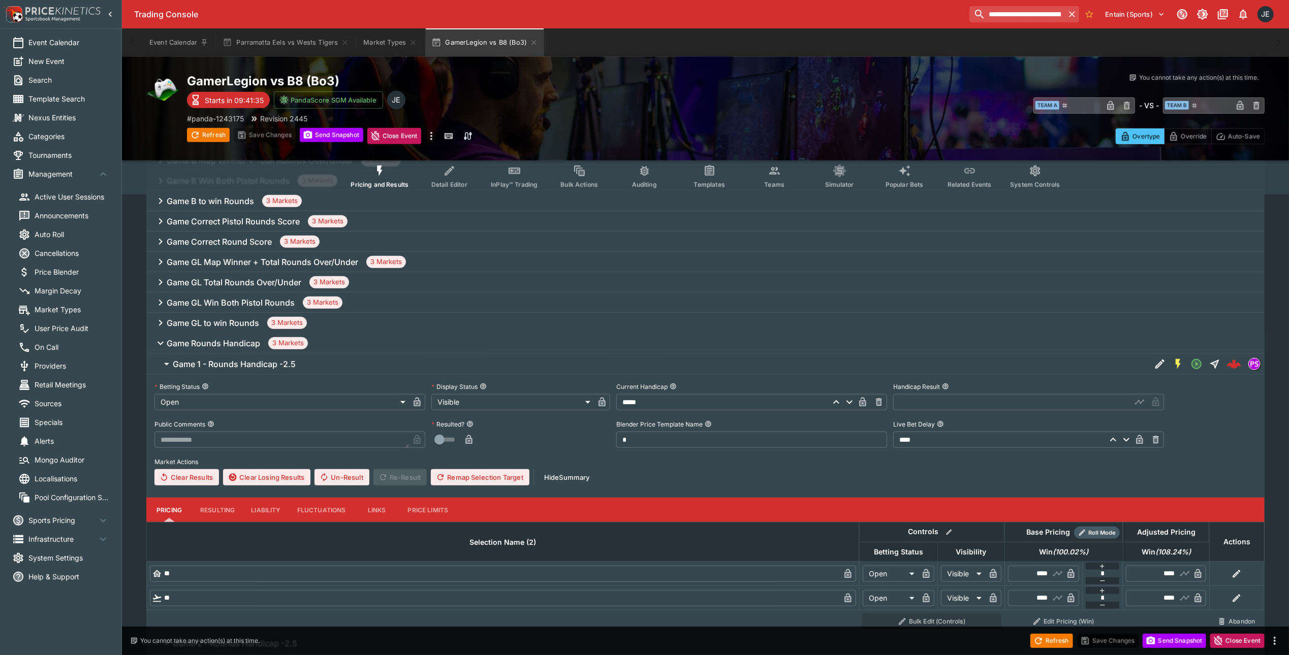
click at [160, 346] on icon "button" at bounding box center [160, 343] width 12 height 12
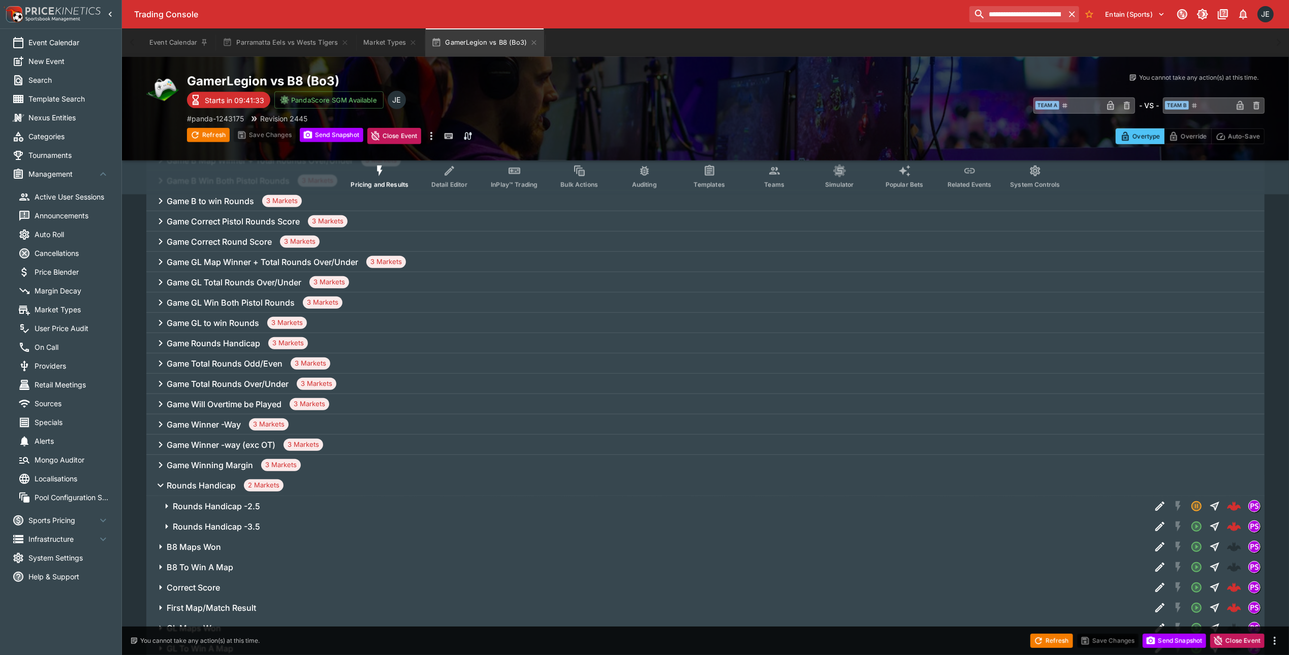
click at [163, 325] on icon at bounding box center [160, 323] width 12 height 12
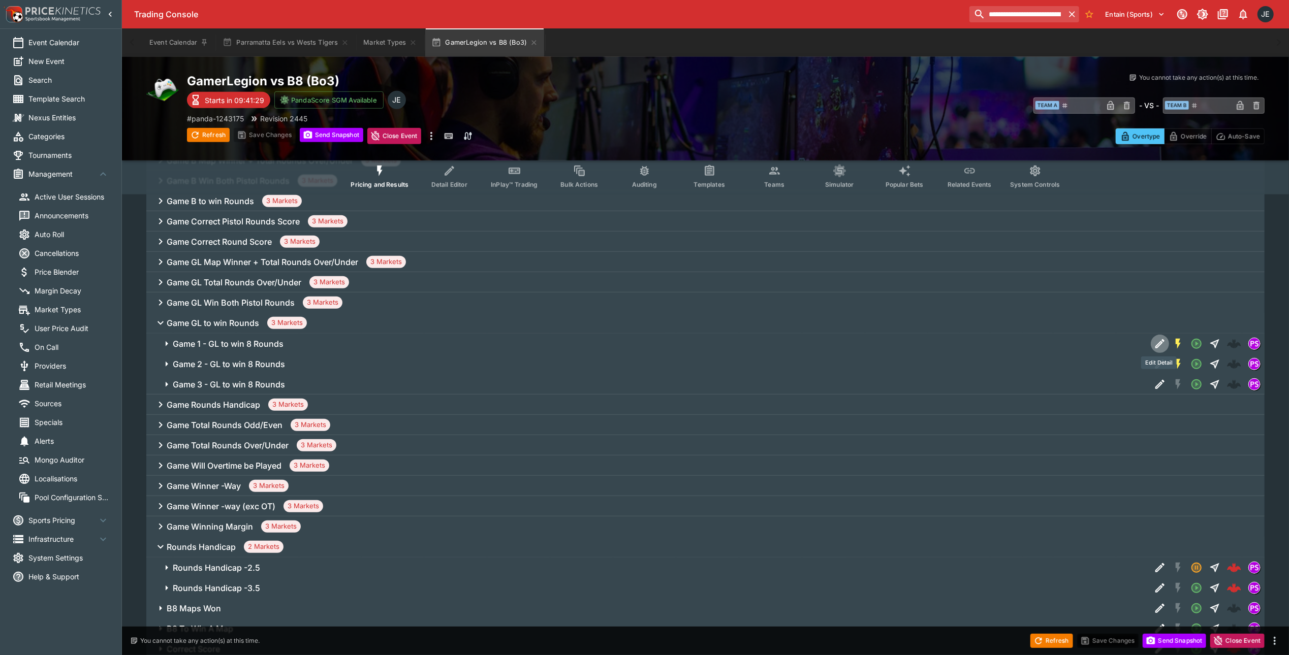
click at [1157, 343] on icon "Edit Detail" at bounding box center [1160, 344] width 12 height 12
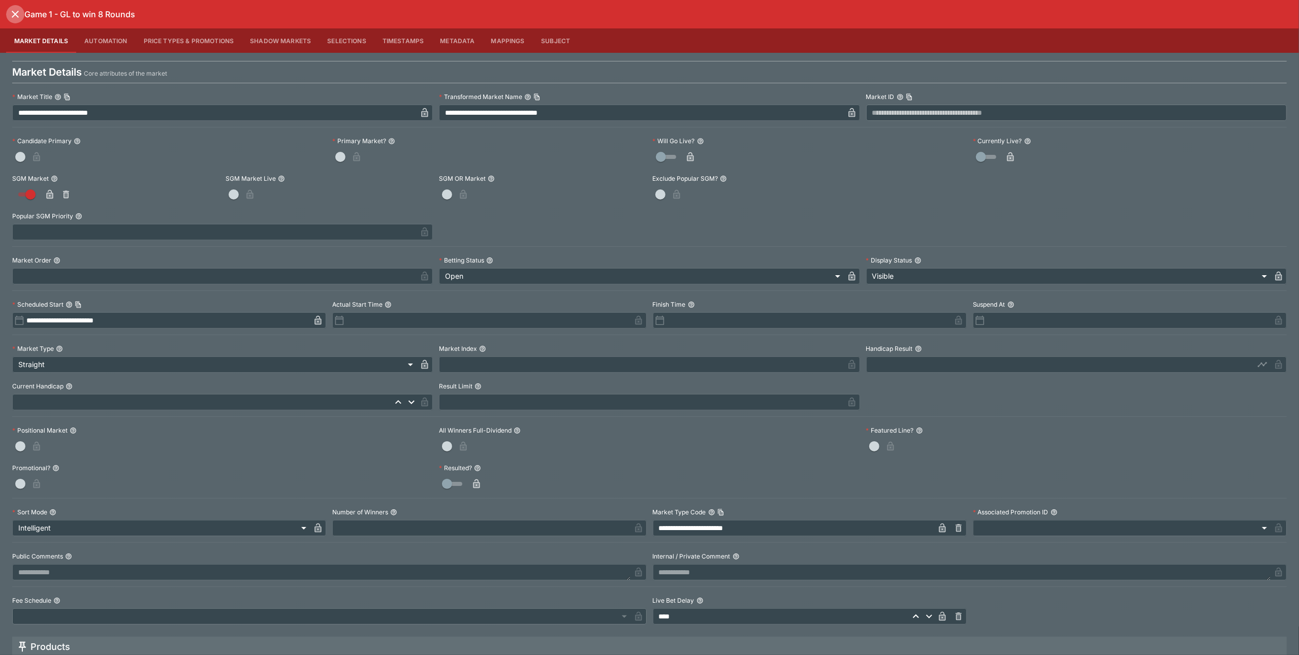
click at [14, 15] on icon "close" at bounding box center [15, 14] width 7 height 7
